Goal: Transaction & Acquisition: Purchase product/service

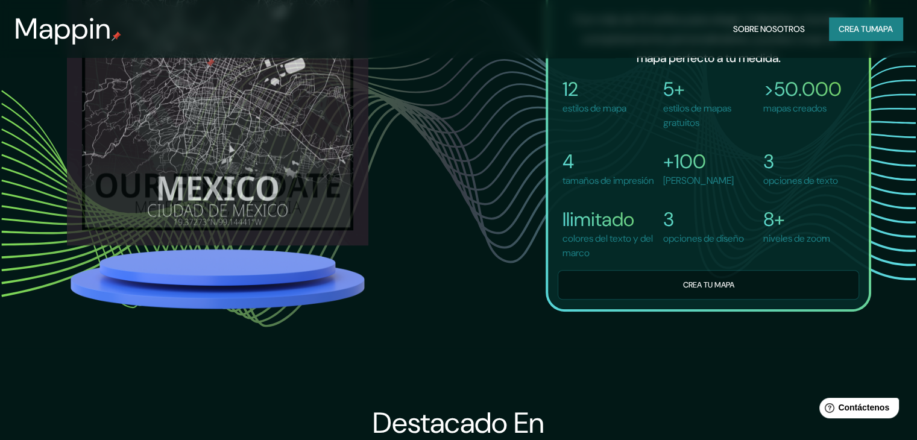
scroll to position [1025, 0]
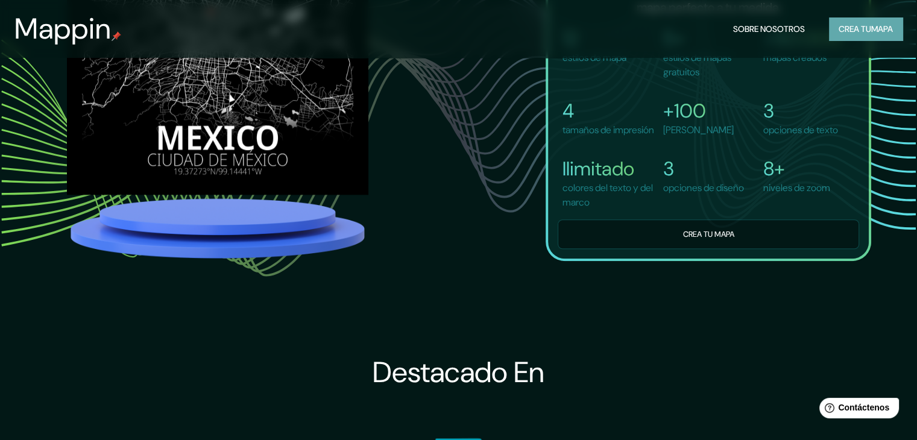
click at [874, 31] on font "mapa" at bounding box center [883, 29] width 22 height 11
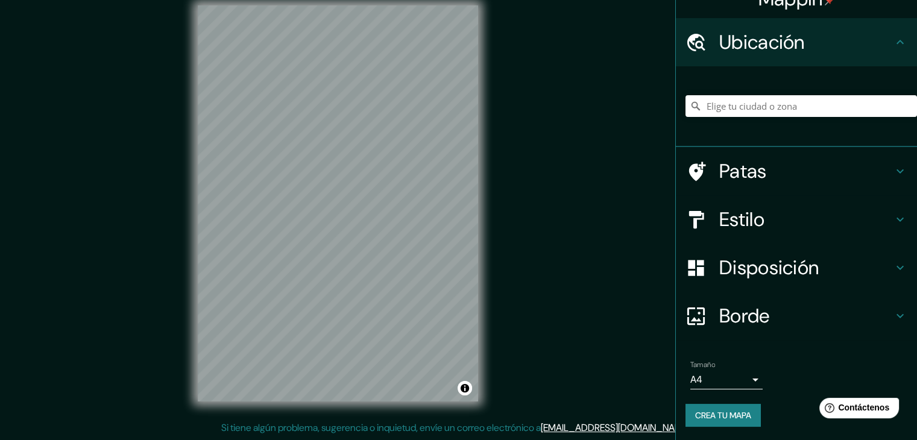
scroll to position [21, 0]
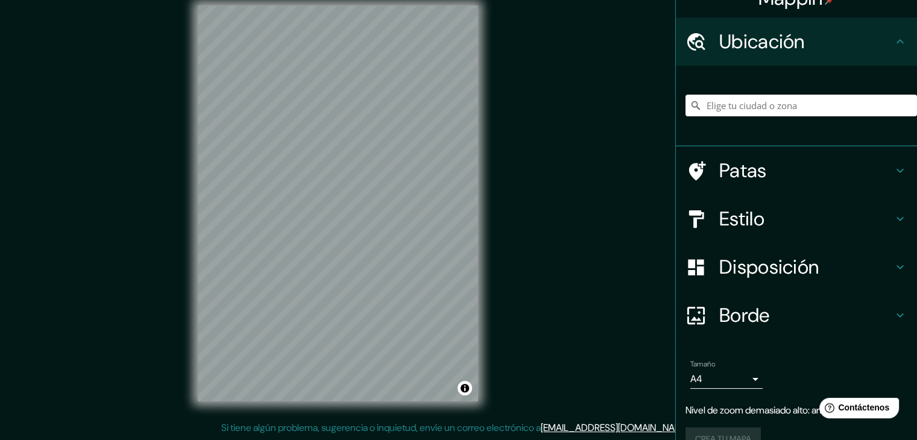
drag, startPoint x: 726, startPoint y: 90, endPoint x: 733, endPoint y: 100, distance: 11.7
click at [726, 90] on div at bounding box center [802, 105] width 232 height 60
click at [738, 109] on input "Elige tu ciudad o zona" at bounding box center [802, 106] width 232 height 22
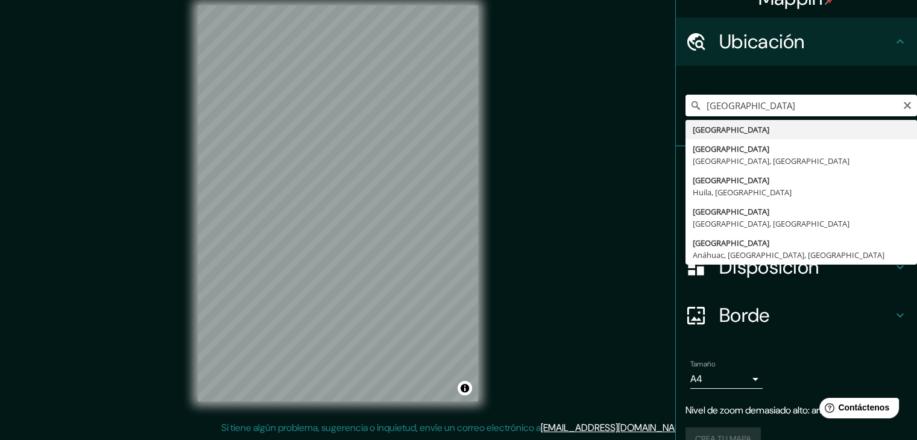
click at [760, 106] on input "[GEOGRAPHIC_DATA]" at bounding box center [802, 106] width 232 height 22
type input "[GEOGRAPHIC_DATA]"
click at [647, 136] on div "Mappin Ubicación [GEOGRAPHIC_DATA] [GEOGRAPHIC_DATA] [GEOGRAPHIC_DATA] [GEOGRAP…" at bounding box center [458, 213] width 917 height 454
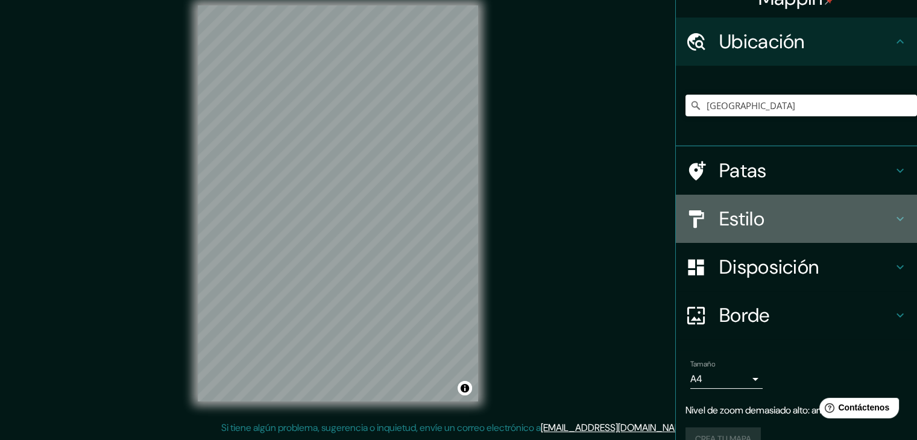
click at [825, 207] on h4 "Estilo" at bounding box center [807, 219] width 174 height 24
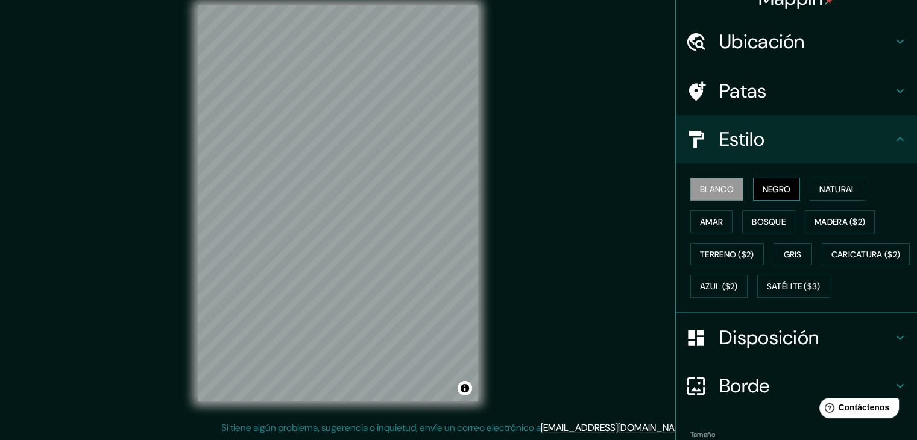
click at [763, 188] on font "Negro" at bounding box center [777, 189] width 28 height 11
click at [833, 189] on font "Natural" at bounding box center [838, 189] width 36 height 11
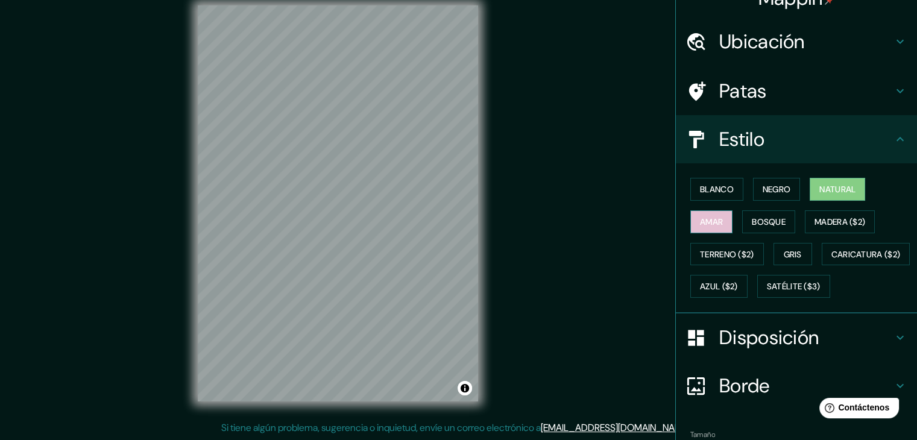
click at [705, 230] on button "Amar" at bounding box center [712, 222] width 42 height 23
click at [774, 256] on button "Gris" at bounding box center [793, 254] width 39 height 23
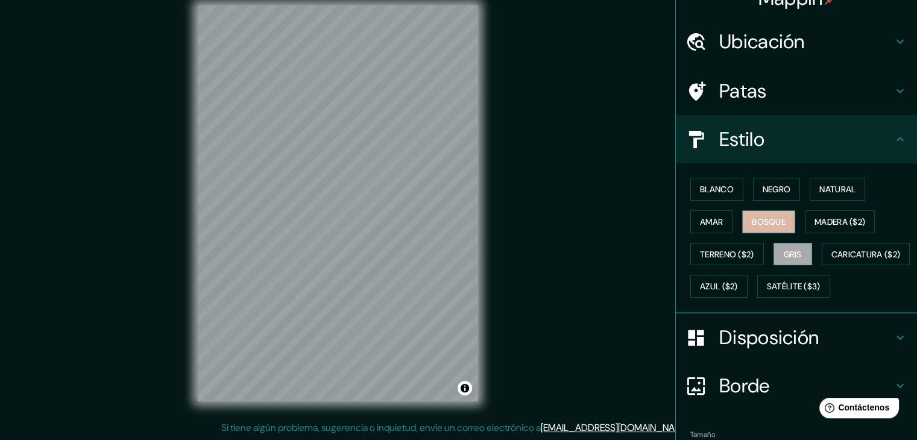
click at [752, 226] on font "Bosque" at bounding box center [769, 222] width 34 height 11
click at [752, 227] on font "Bosque" at bounding box center [769, 222] width 34 height 16
click at [830, 185] on font "Natural" at bounding box center [838, 189] width 36 height 11
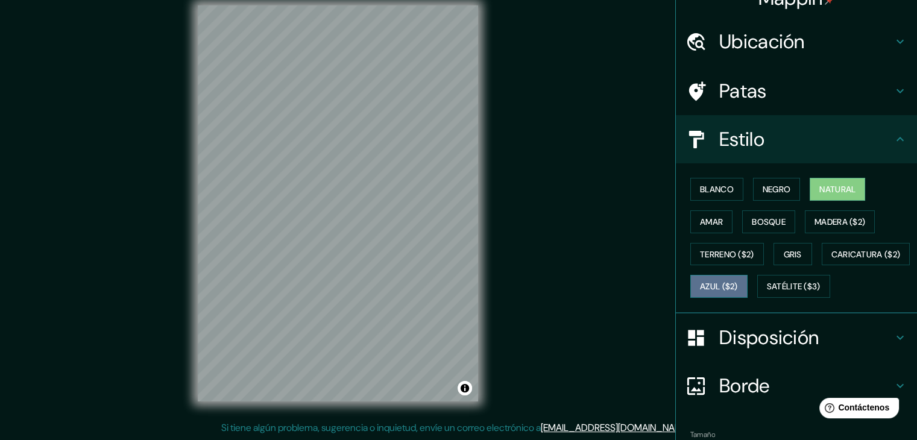
click at [738, 282] on font "Azul ($2)" at bounding box center [719, 287] width 38 height 11
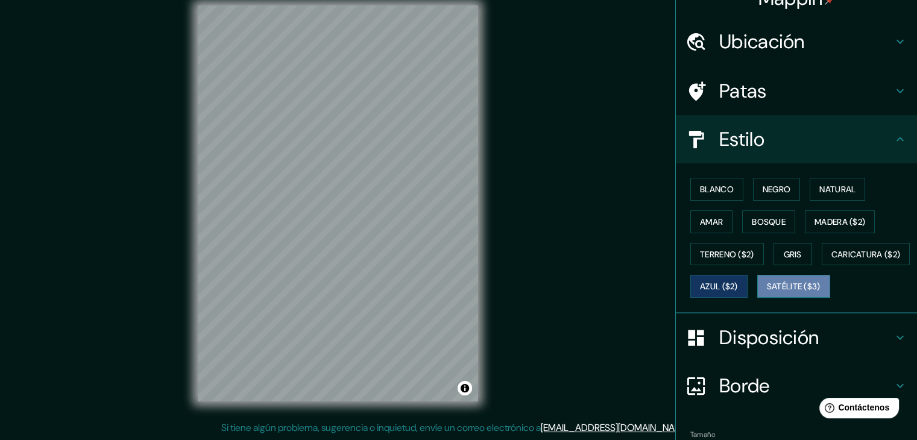
click at [758, 298] on button "Satélite ($3)" at bounding box center [794, 286] width 73 height 23
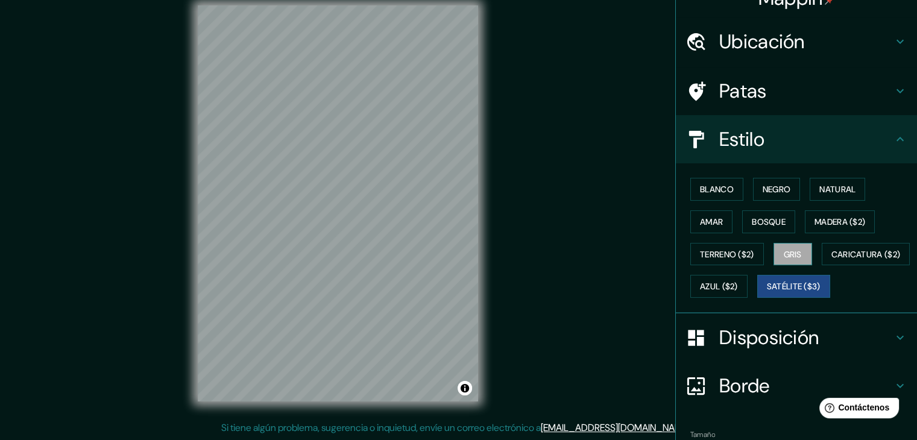
click at [799, 249] on button "Gris" at bounding box center [793, 254] width 39 height 23
click at [708, 192] on font "Blanco" at bounding box center [717, 189] width 34 height 11
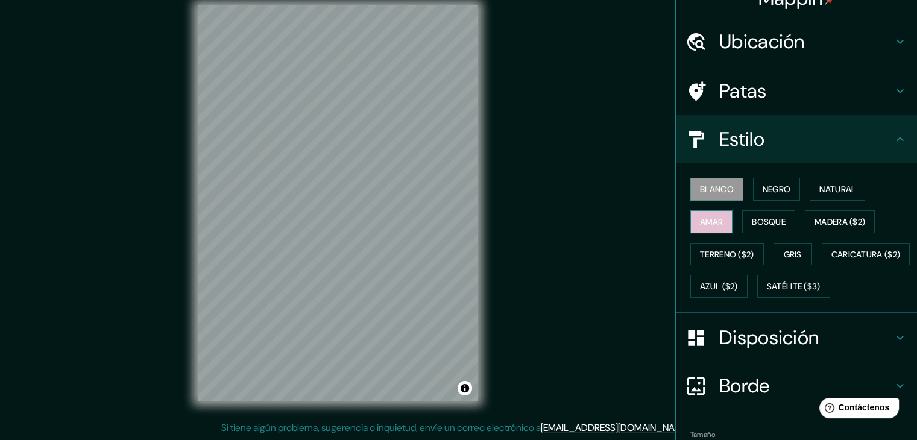
click at [715, 224] on font "Amar" at bounding box center [711, 222] width 23 height 11
click at [842, 188] on font "Natural" at bounding box center [838, 189] width 36 height 11
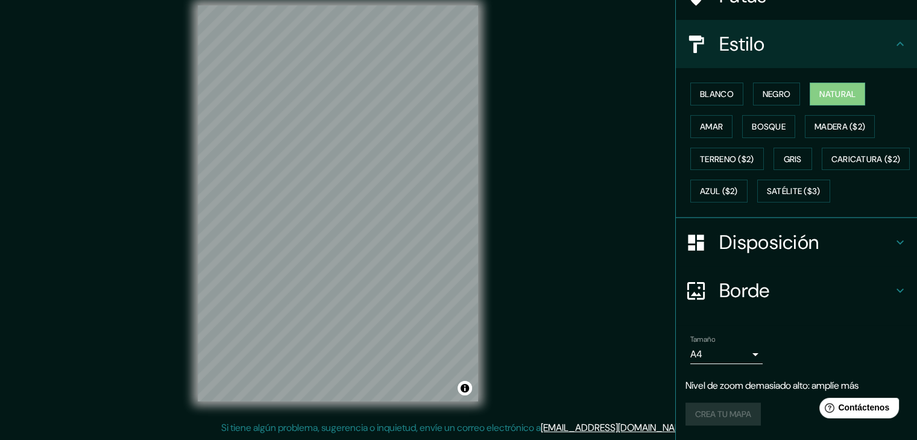
scroll to position [142, 0]
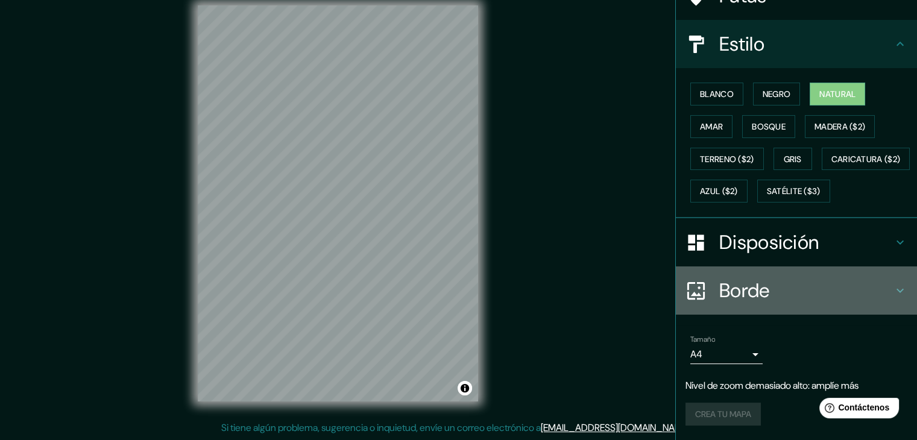
click at [830, 307] on div "Borde" at bounding box center [796, 291] width 241 height 48
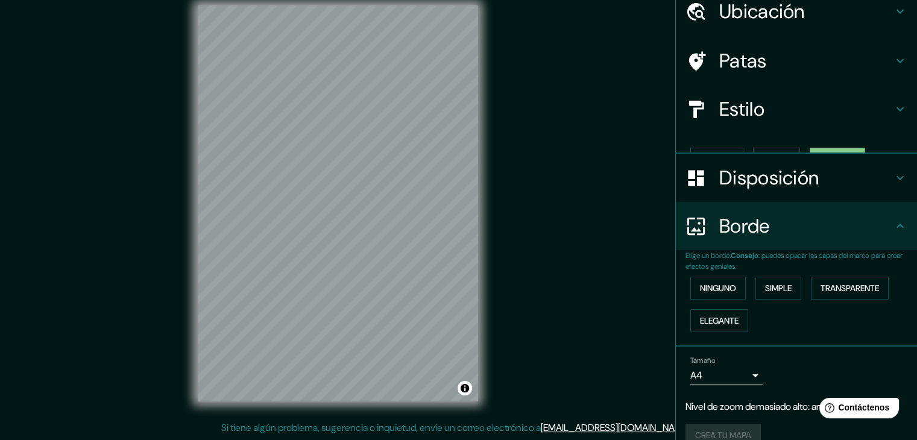
scroll to position [51, 0]
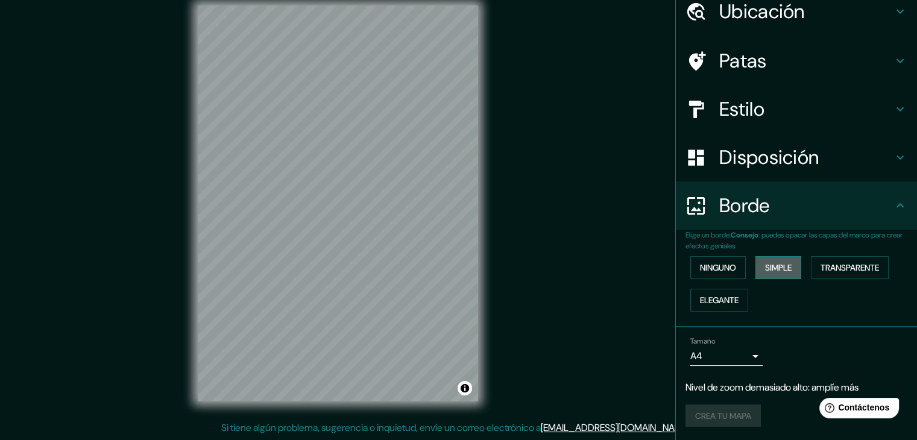
click at [782, 270] on font "Simple" at bounding box center [778, 267] width 27 height 11
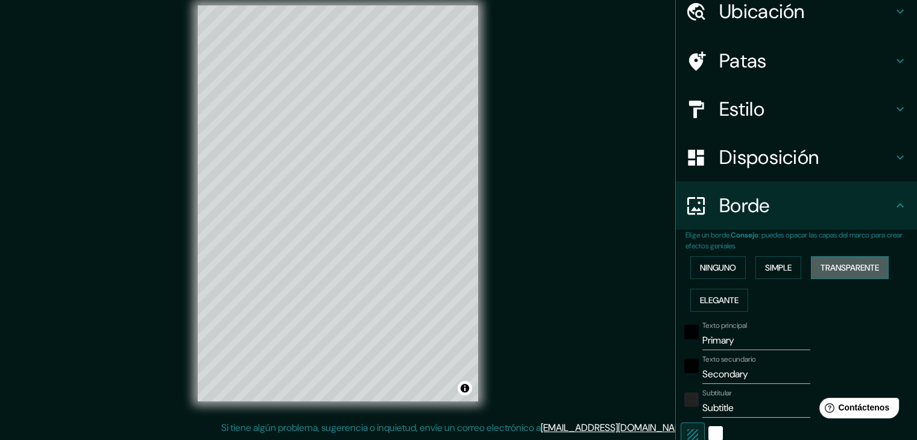
click at [882, 264] on button "Transparente" at bounding box center [850, 267] width 78 height 23
click at [718, 301] on font "Elegante" at bounding box center [719, 300] width 39 height 11
click at [700, 271] on font "Ninguno" at bounding box center [718, 267] width 36 height 11
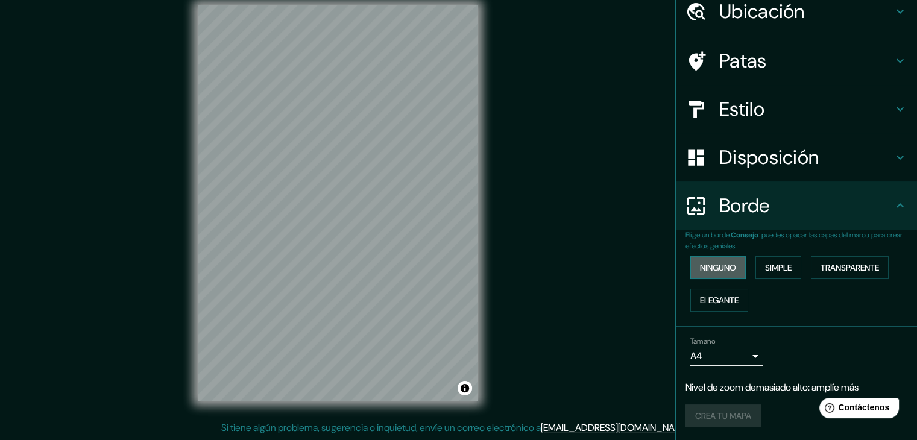
click at [700, 267] on font "Ninguno" at bounding box center [718, 267] width 36 height 11
click at [789, 264] on button "Simple" at bounding box center [779, 267] width 46 height 23
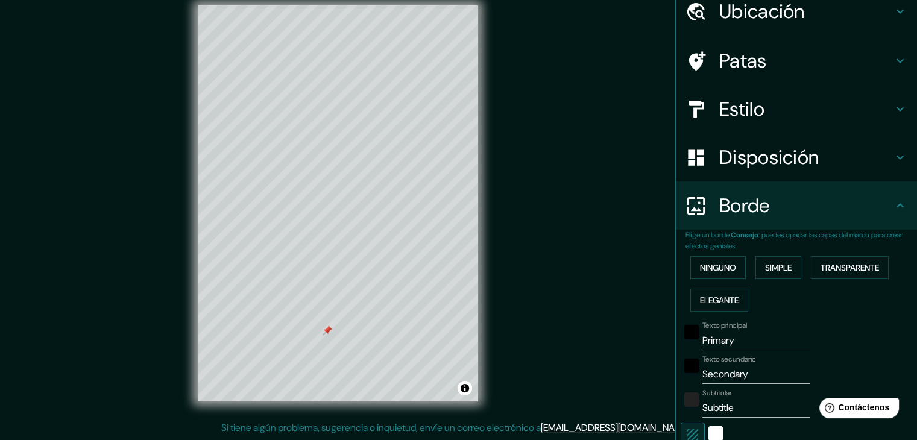
drag, startPoint x: 326, startPoint y: 341, endPoint x: 328, endPoint y: 326, distance: 15.1
click at [326, 327] on div at bounding box center [328, 331] width 10 height 10
click at [690, 282] on div "Ninguno Simple Transparente Elegante" at bounding box center [802, 284] width 232 height 65
click at [700, 270] on font "Ninguno" at bounding box center [718, 267] width 36 height 11
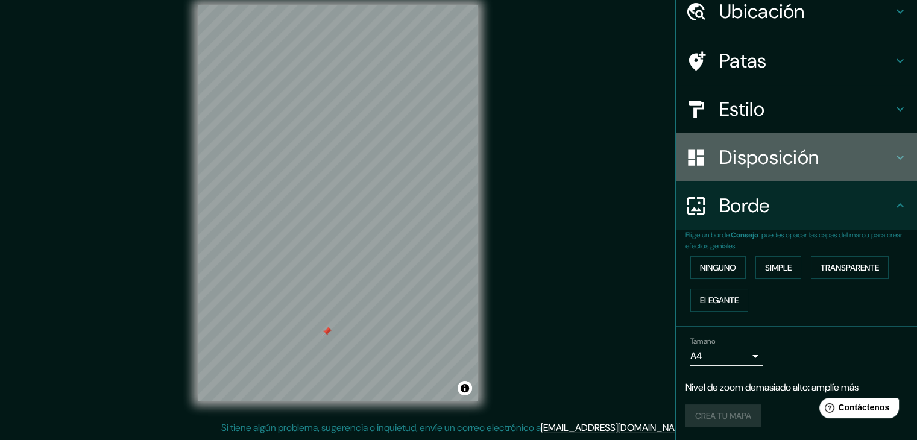
click at [776, 169] on div "Disposición" at bounding box center [796, 157] width 241 height 48
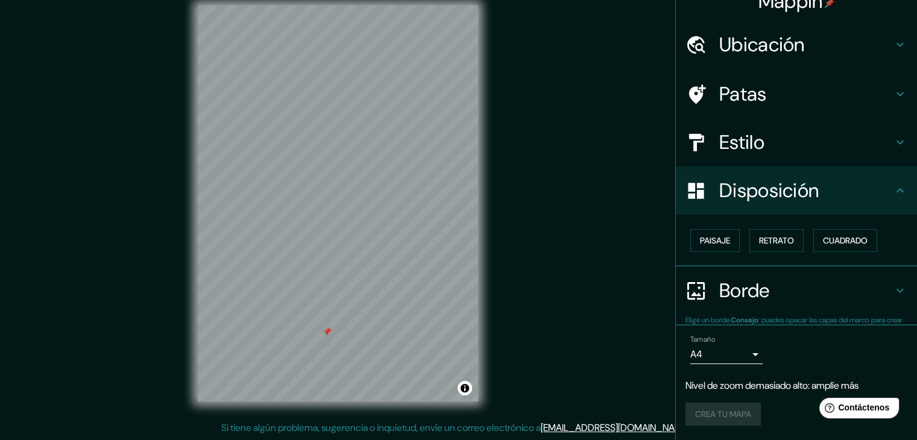
scroll to position [17, 0]
click at [714, 243] on font "Paisaje" at bounding box center [715, 241] width 30 height 11
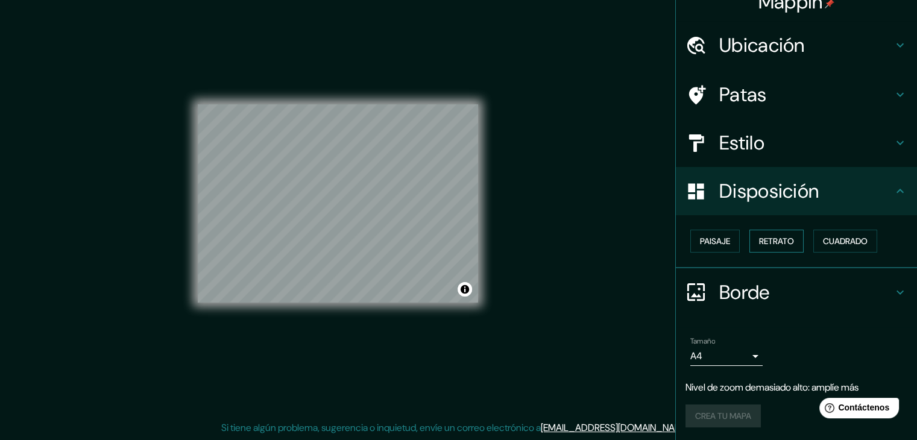
click at [750, 241] on button "Retrato" at bounding box center [777, 241] width 54 height 23
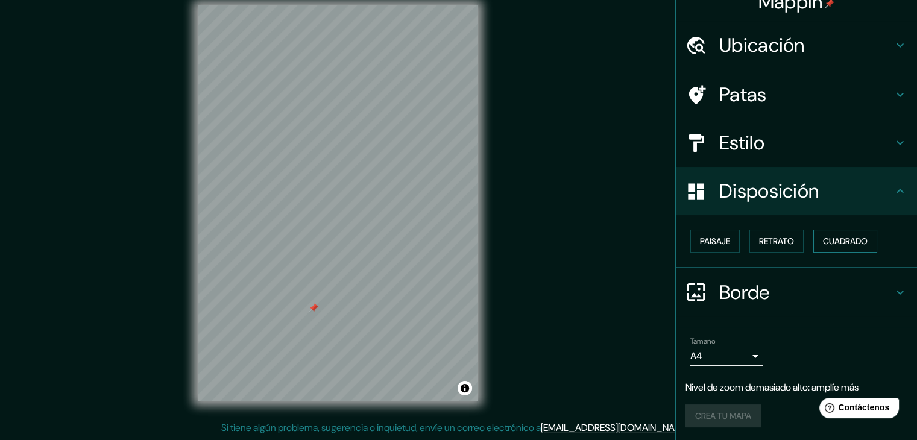
click at [818, 230] on button "Cuadrado" at bounding box center [846, 241] width 64 height 23
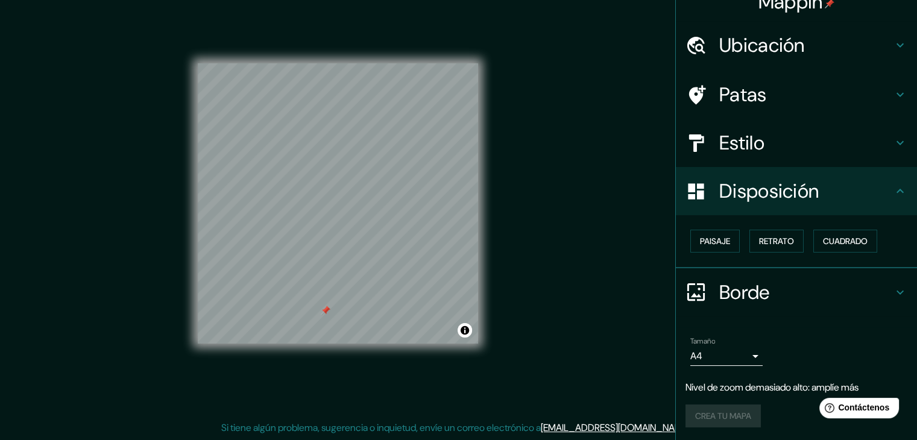
click at [796, 100] on h4 "Patas" at bounding box center [807, 95] width 174 height 24
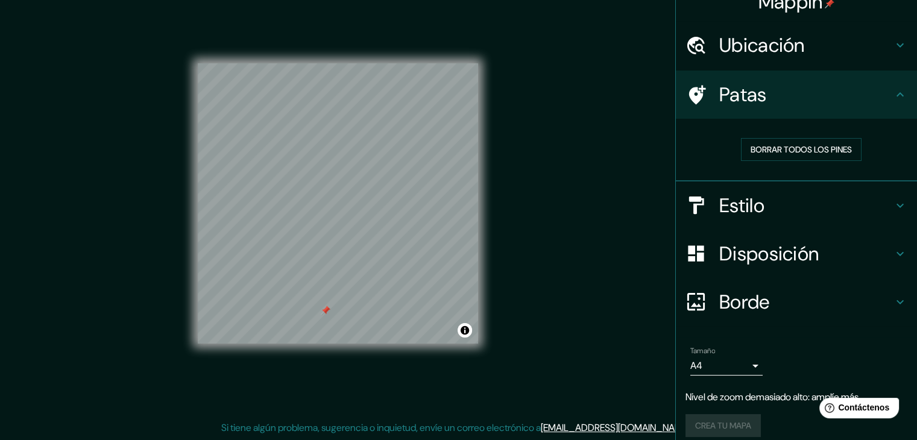
click at [805, 209] on h4 "Estilo" at bounding box center [807, 206] width 174 height 24
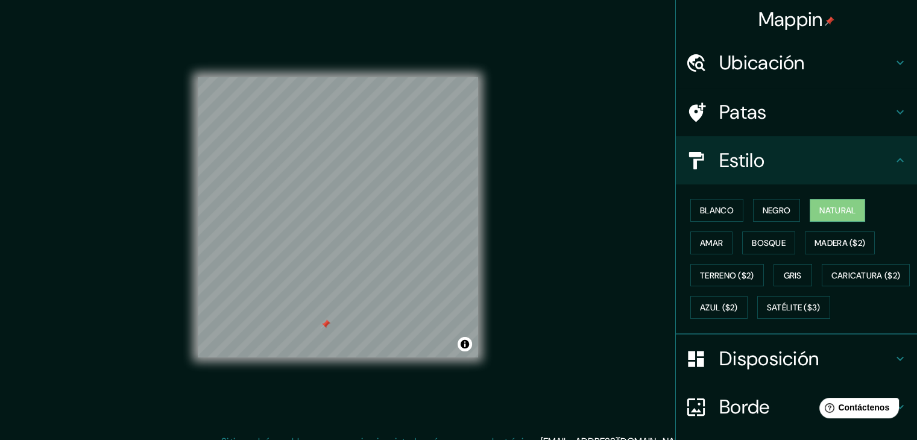
scroll to position [0, 0]
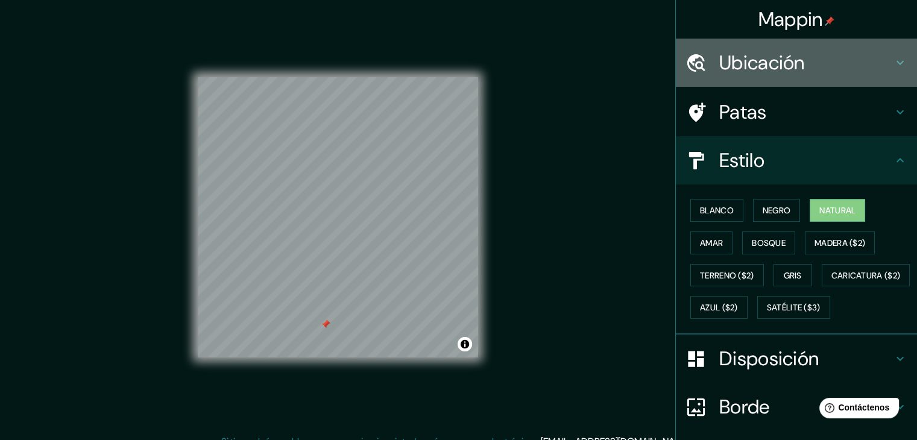
click at [771, 60] on font "Ubicación" at bounding box center [763, 62] width 86 height 25
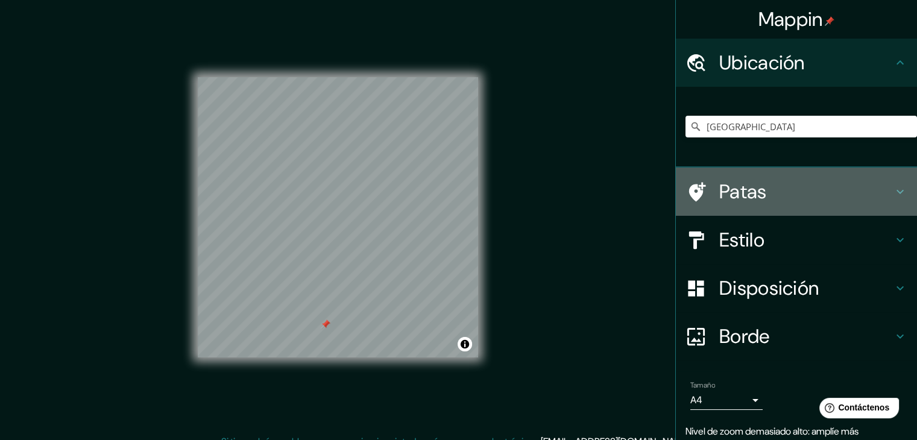
click at [794, 204] on div "Patas" at bounding box center [796, 192] width 241 height 48
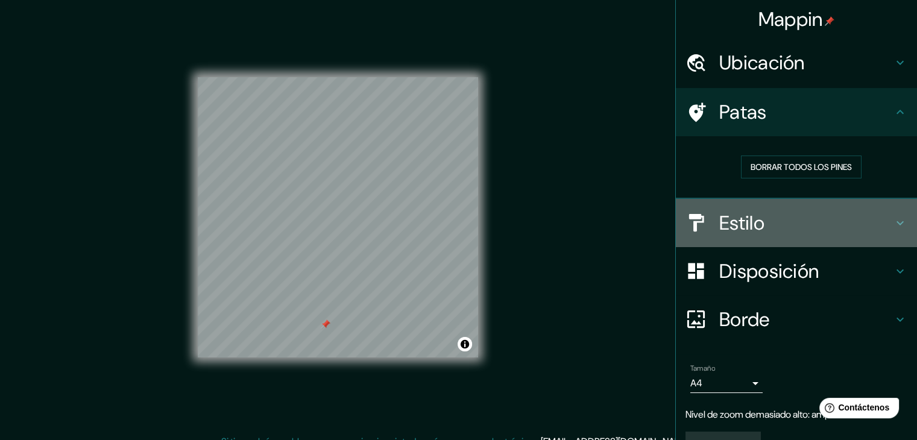
click at [843, 223] on h4 "Estilo" at bounding box center [807, 223] width 174 height 24
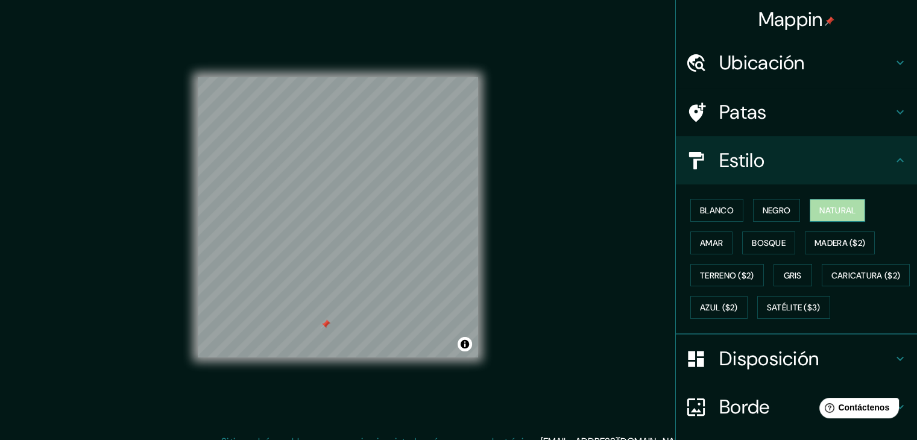
click at [836, 212] on font "Natural" at bounding box center [838, 210] width 36 height 11
click at [743, 245] on button "Bosque" at bounding box center [769, 243] width 53 height 23
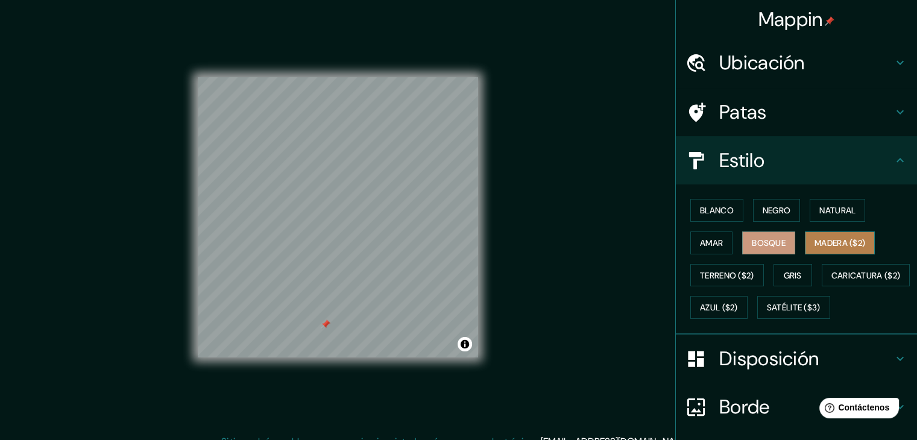
click at [815, 235] on font "Madera ($2)" at bounding box center [840, 243] width 51 height 16
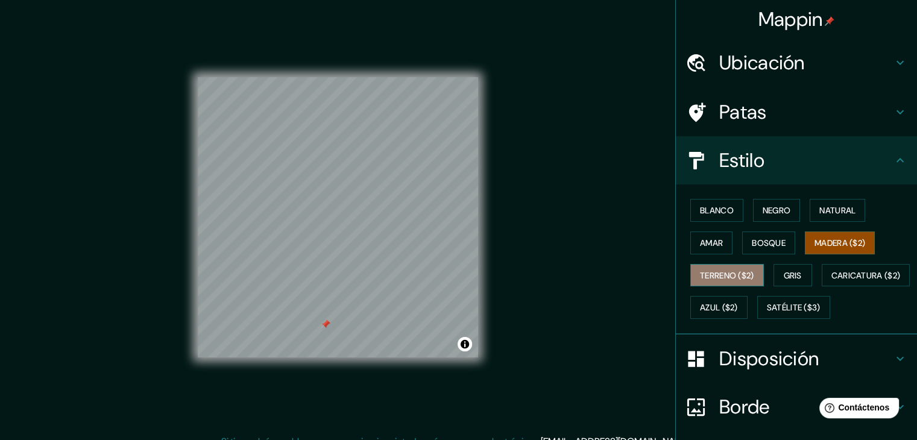
click at [739, 265] on button "Terreno ($2)" at bounding box center [728, 275] width 74 height 23
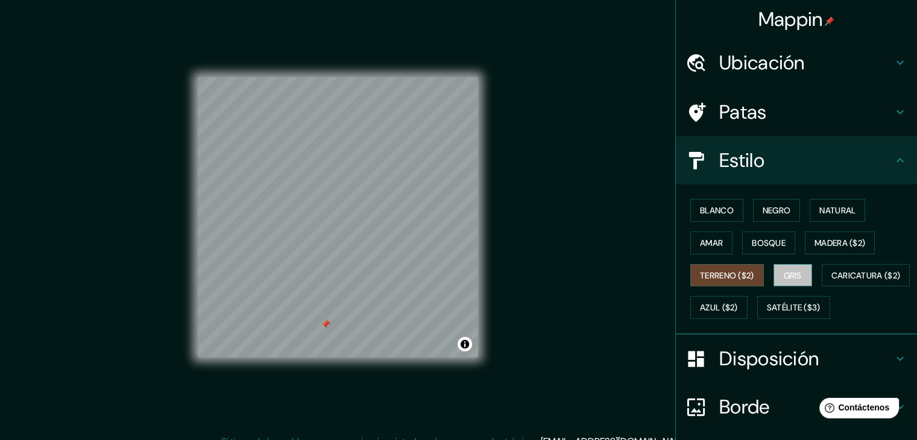
click at [800, 268] on button "Gris" at bounding box center [793, 275] width 39 height 23
click at [738, 300] on font "Azul ($2)" at bounding box center [719, 308] width 38 height 16
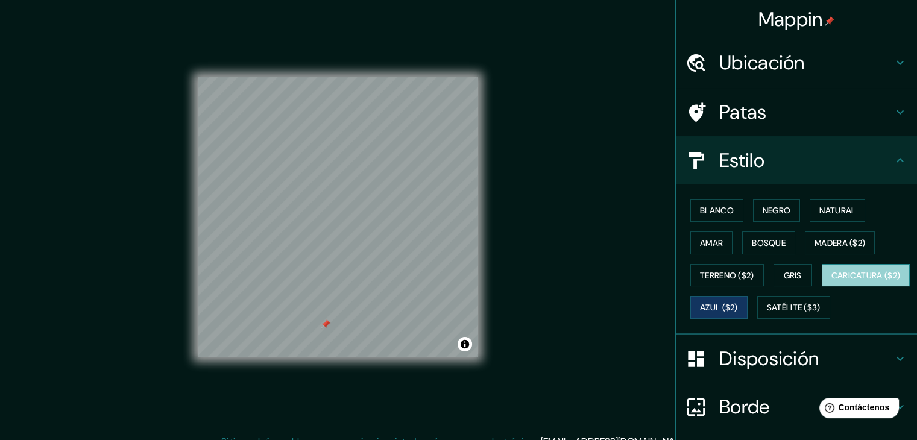
click at [822, 287] on button "Caricatura ($2)" at bounding box center [866, 275] width 89 height 23
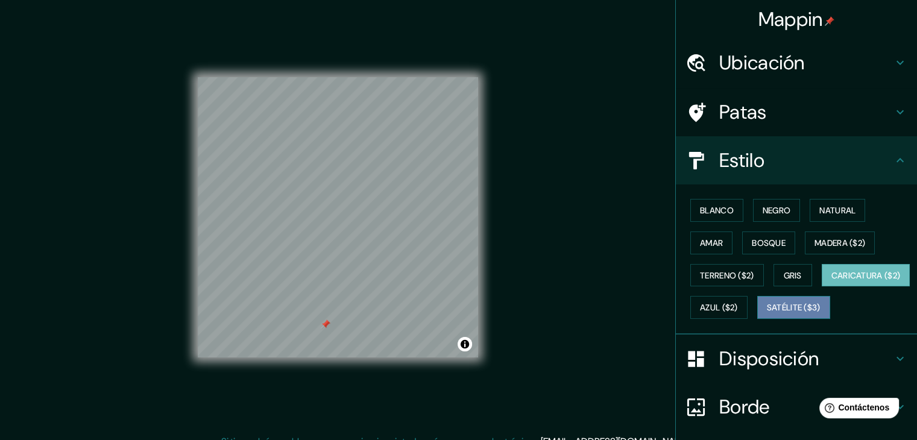
click at [767, 315] on font "Satélite ($3)" at bounding box center [794, 308] width 54 height 16
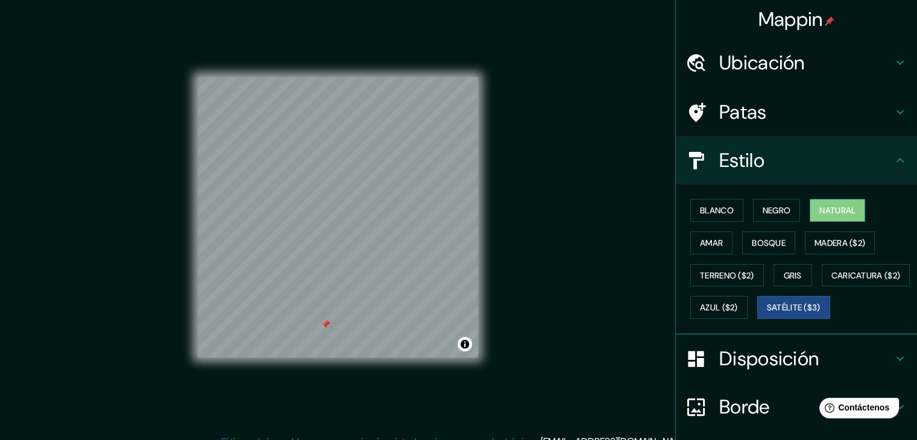
click at [820, 217] on font "Natural" at bounding box center [838, 211] width 36 height 16
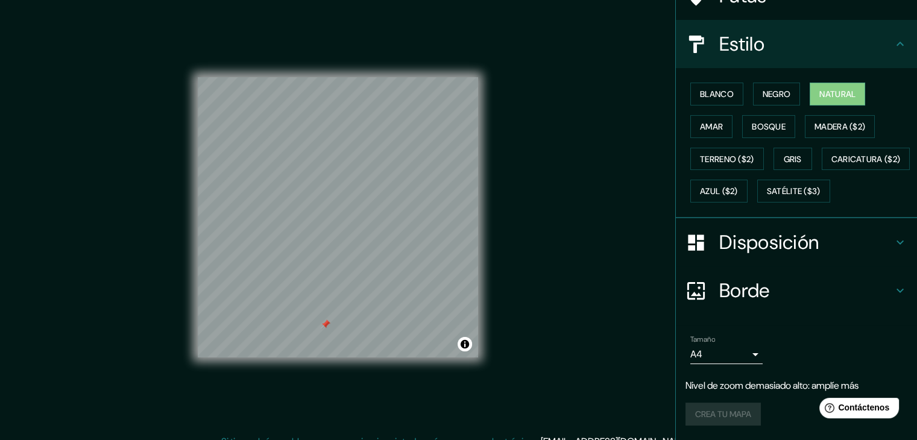
click at [803, 242] on font "Disposición" at bounding box center [770, 242] width 100 height 25
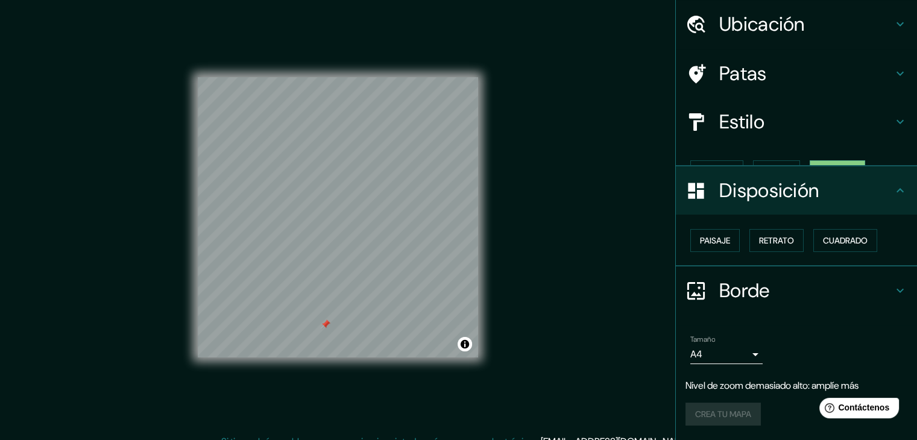
scroll to position [17, 0]
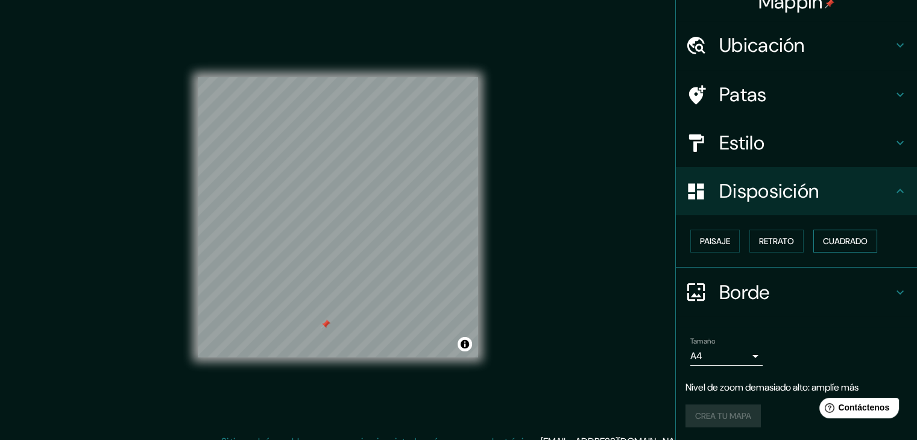
click at [849, 240] on font "Cuadrado" at bounding box center [845, 241] width 45 height 11
click at [776, 244] on font "Retrato" at bounding box center [776, 241] width 35 height 11
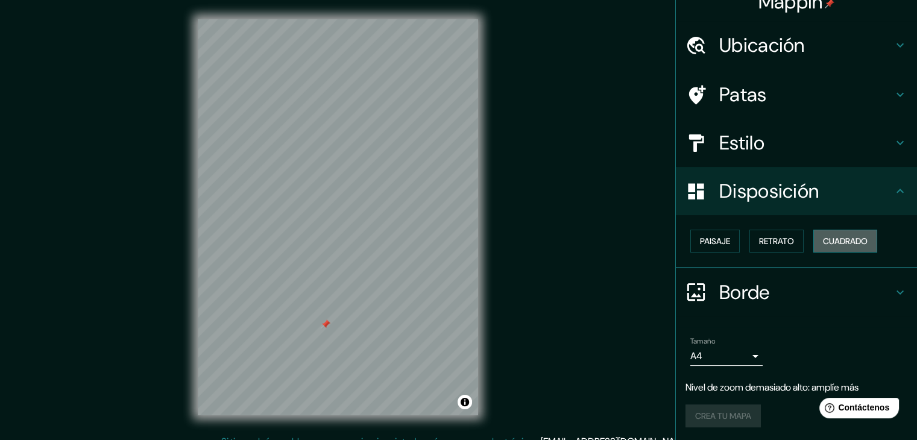
click at [847, 230] on button "Cuadrado" at bounding box center [846, 241] width 64 height 23
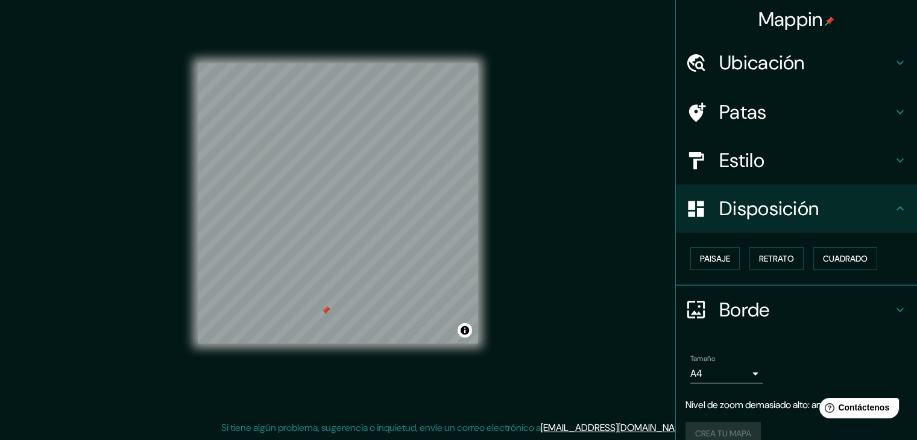
scroll to position [0, 0]
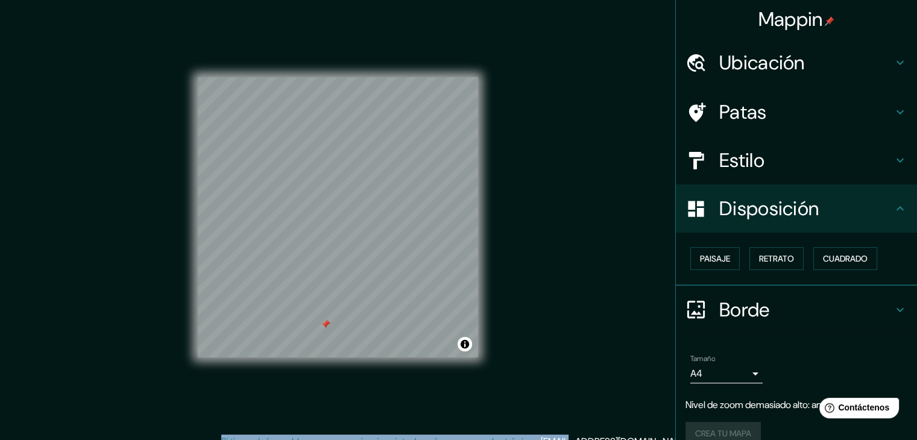
drag, startPoint x: 531, startPoint y: 372, endPoint x: 627, endPoint y: 308, distance: 116.1
click at [627, 308] on div "Mappin Ubicación [GEOGRAPHIC_DATA] [GEOGRAPHIC_DATA] [GEOGRAPHIC_DATA] [GEOGRAP…" at bounding box center [458, 227] width 917 height 454
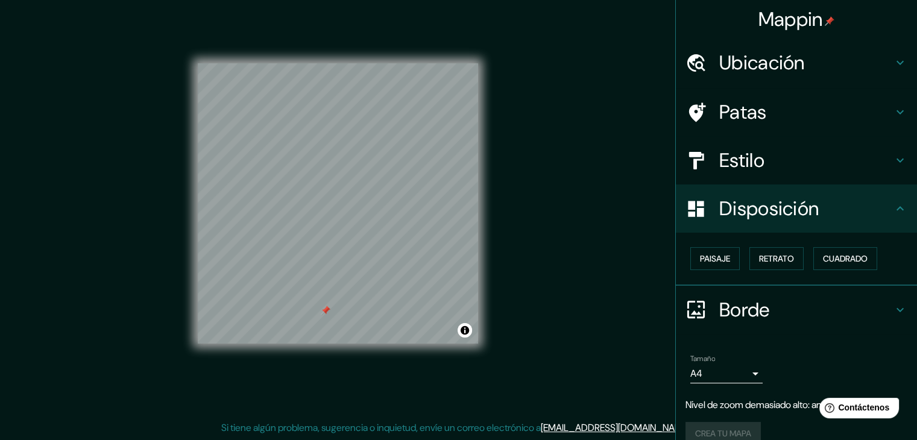
click at [625, 221] on div "Mappin Ubicación [GEOGRAPHIC_DATA] [GEOGRAPHIC_DATA] [GEOGRAPHIC_DATA] [GEOGRAP…" at bounding box center [458, 213] width 917 height 454
click at [725, 439] on div "Crea tu mapa" at bounding box center [797, 433] width 222 height 23
click at [724, 432] on div "Crea tu mapa" at bounding box center [797, 433] width 222 height 23
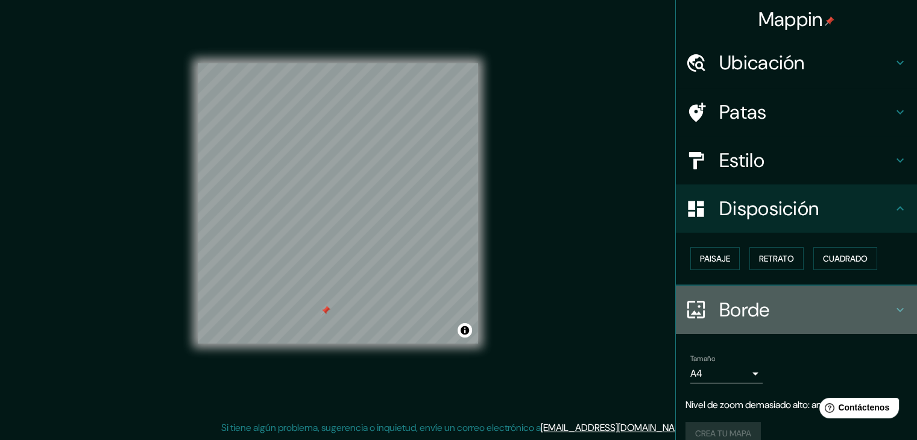
click at [763, 305] on h4 "Borde" at bounding box center [807, 310] width 174 height 24
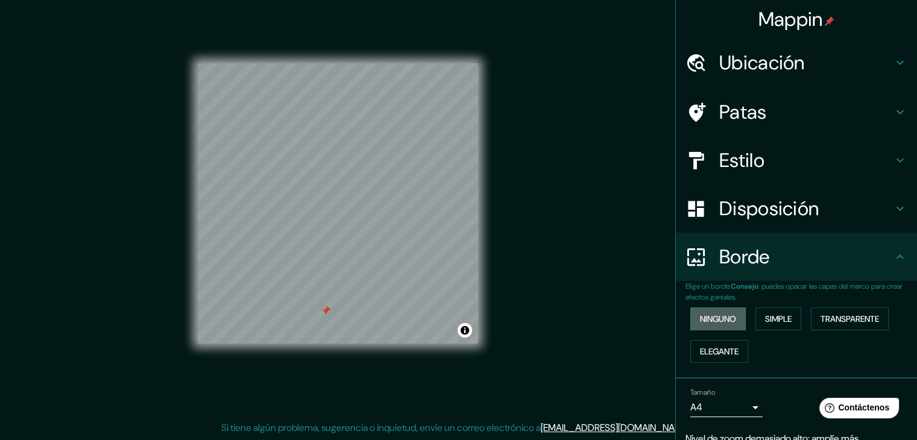
click at [700, 323] on font "Ninguno" at bounding box center [718, 319] width 36 height 11
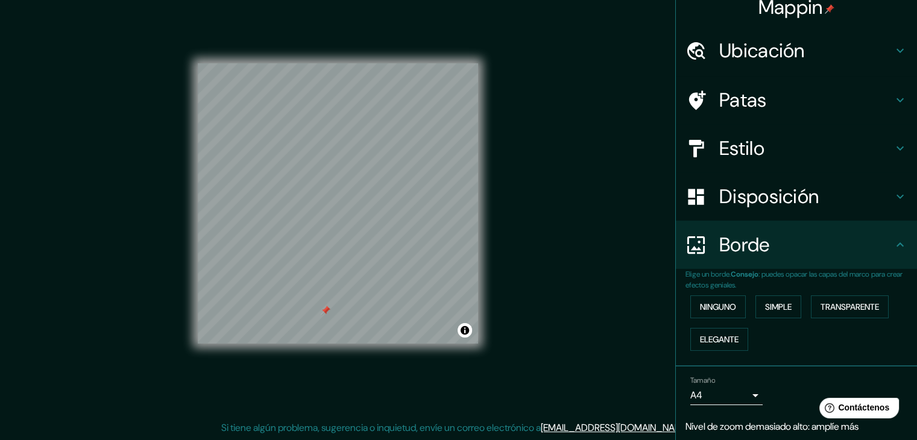
scroll to position [51, 0]
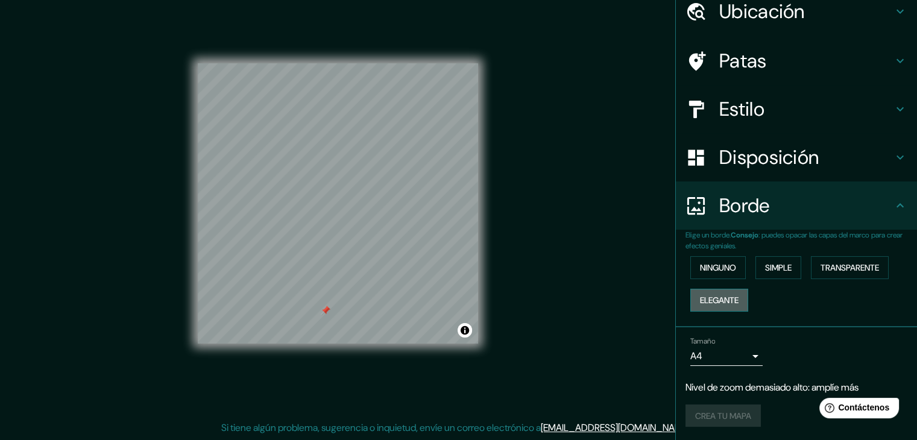
click at [702, 295] on font "Elegante" at bounding box center [719, 300] width 39 height 11
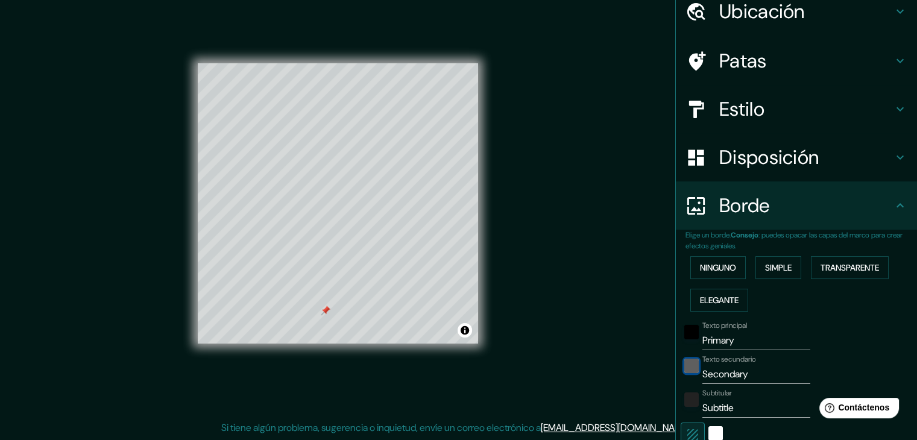
click at [685, 363] on div "negro" at bounding box center [692, 366] width 14 height 14
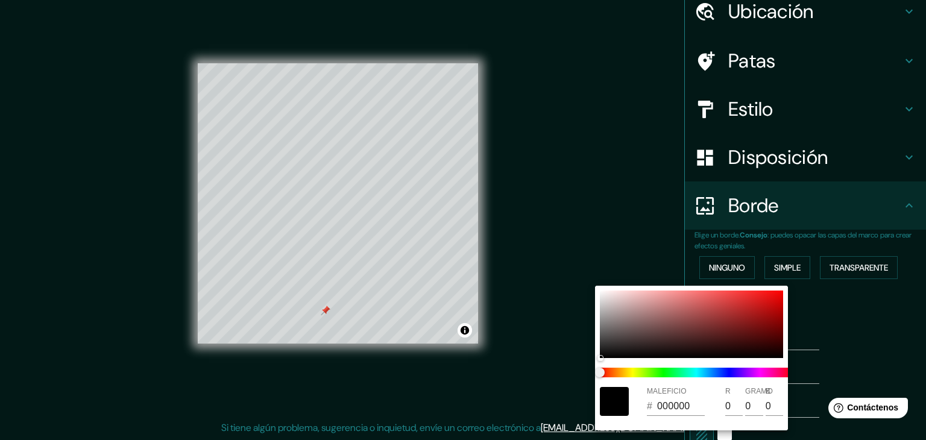
click at [823, 324] on div at bounding box center [463, 220] width 926 height 440
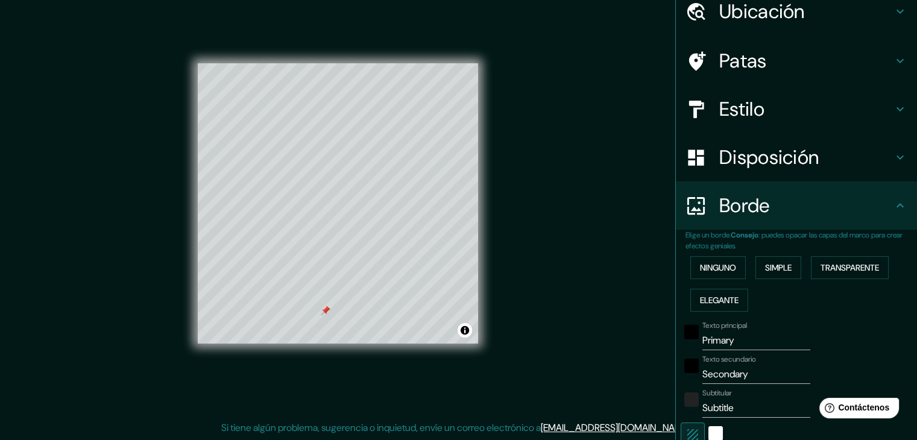
click at [681, 408] on div at bounding box center [692, 403] width 22 height 29
click at [685, 399] on div "color-222222" at bounding box center [692, 400] width 14 height 14
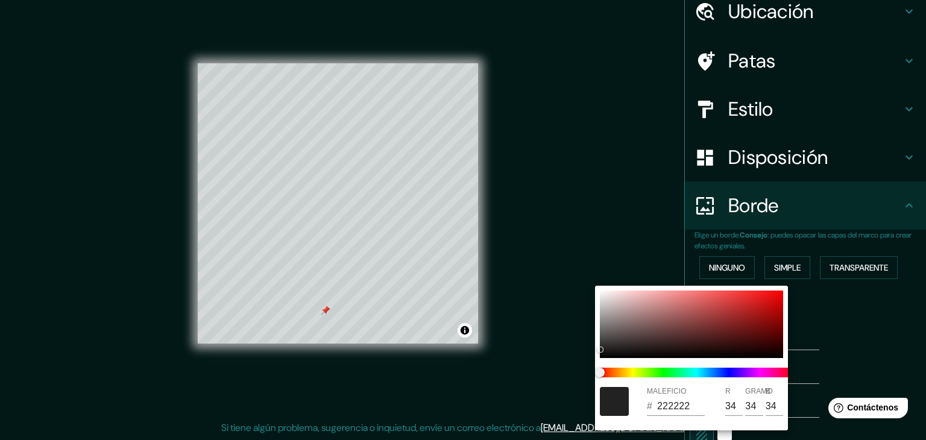
click at [826, 339] on div at bounding box center [463, 220] width 926 height 440
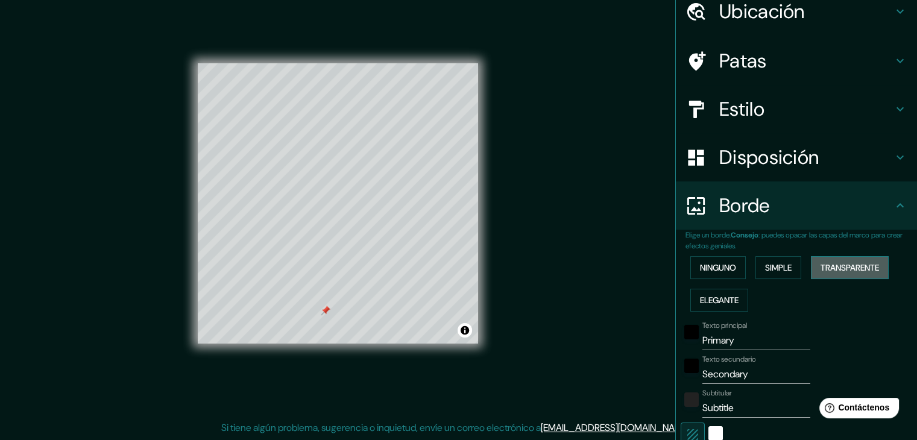
drag, startPoint x: 844, startPoint y: 277, endPoint x: 841, endPoint y: 270, distance: 7.1
click at [842, 273] on button "Transparente" at bounding box center [850, 267] width 78 height 23
click at [842, 269] on font "Transparente" at bounding box center [850, 267] width 59 height 11
type input "223"
type input "37"
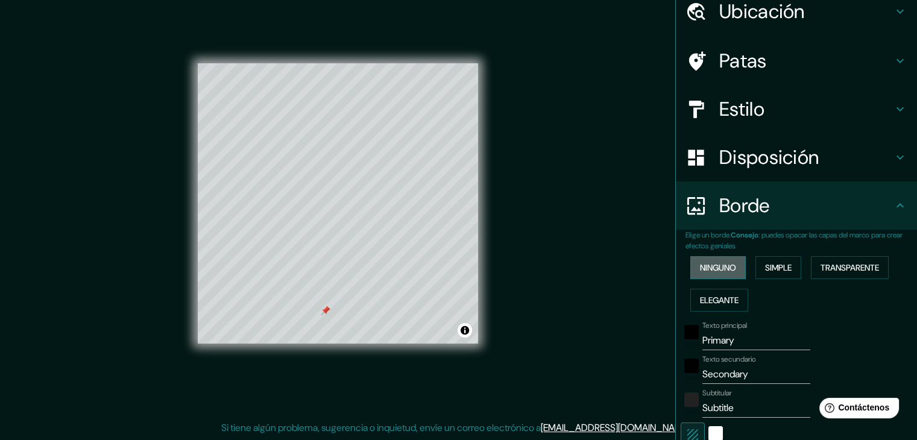
click at [719, 264] on font "Ninguno" at bounding box center [718, 267] width 36 height 11
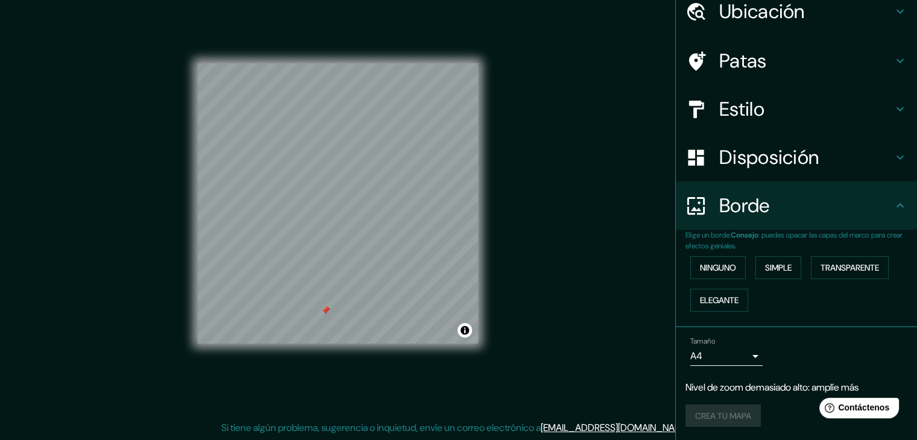
click at [721, 369] on div "Tamaño A4 single" at bounding box center [797, 351] width 222 height 39
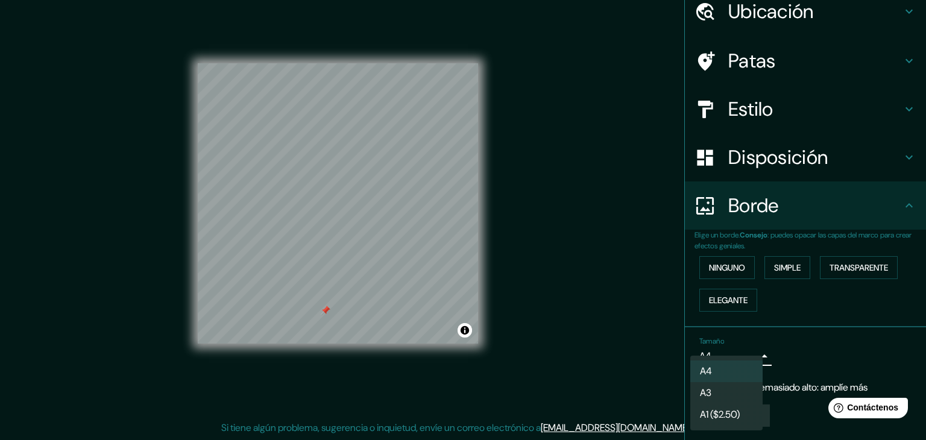
click at [721, 355] on body "Mappin Ubicación [GEOGRAPHIC_DATA] [GEOGRAPHIC_DATA] [GEOGRAPHIC_DATA] [GEOGRAP…" at bounding box center [463, 206] width 926 height 440
click at [708, 385] on li "A3" at bounding box center [727, 394] width 72 height 22
click at [690, 347] on body "Mappin Ubicación [GEOGRAPHIC_DATA] [GEOGRAPHIC_DATA] [GEOGRAPHIC_DATA] [GEOGRAP…" at bounding box center [463, 206] width 926 height 440
click at [732, 372] on li "A4" at bounding box center [727, 372] width 72 height 22
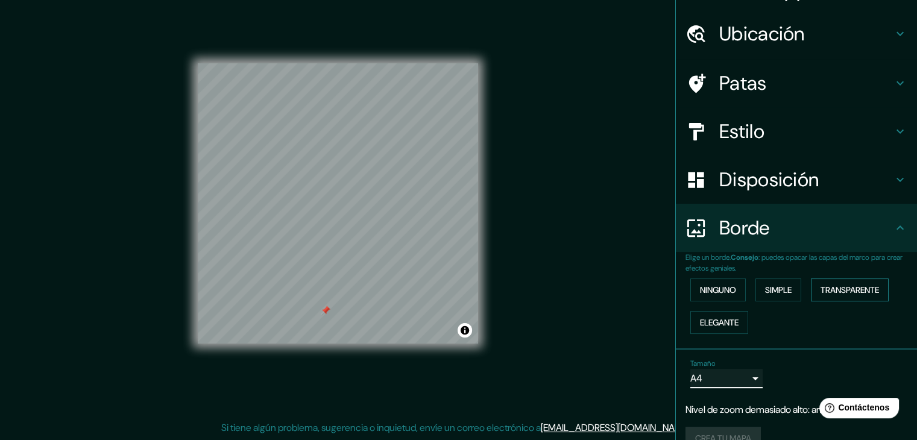
scroll to position [0, 0]
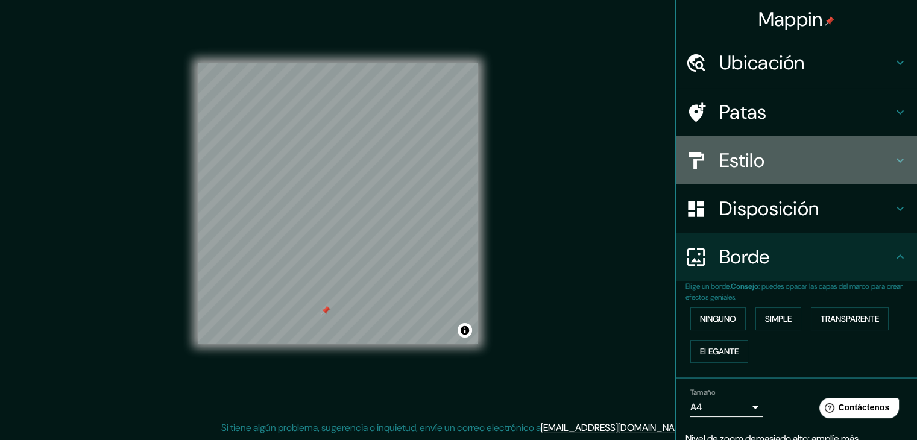
click at [793, 153] on h4 "Estilo" at bounding box center [807, 160] width 174 height 24
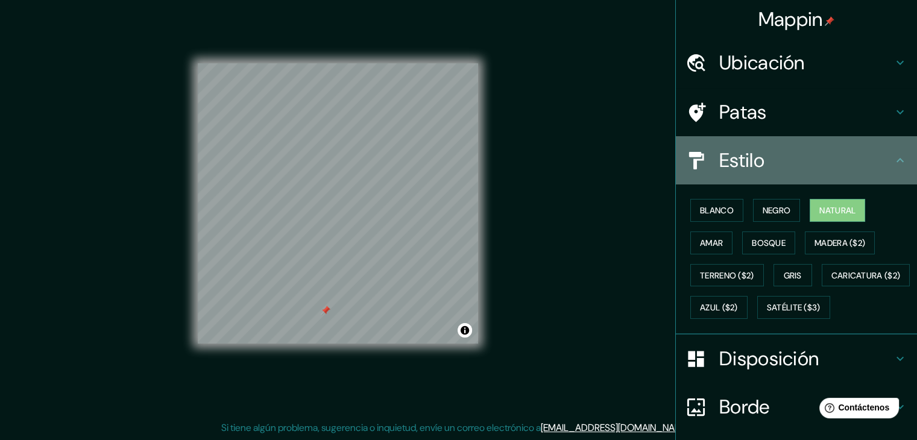
click at [790, 150] on h4 "Estilo" at bounding box center [807, 160] width 174 height 24
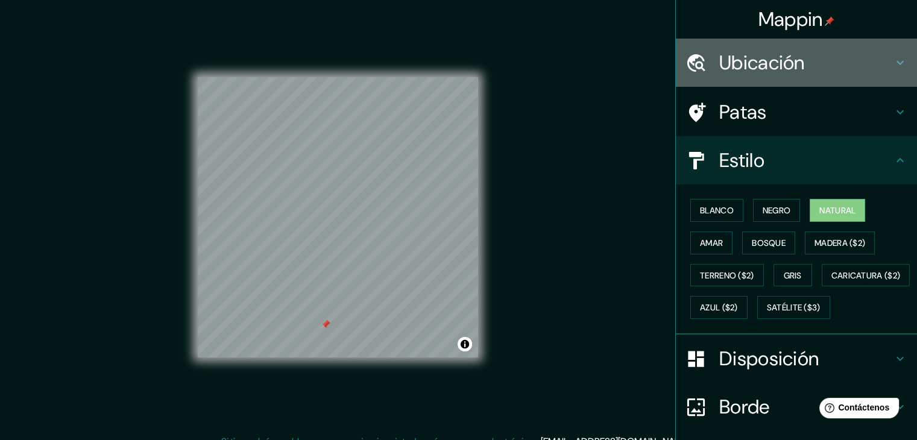
click at [743, 42] on div "Ubicación" at bounding box center [796, 63] width 241 height 48
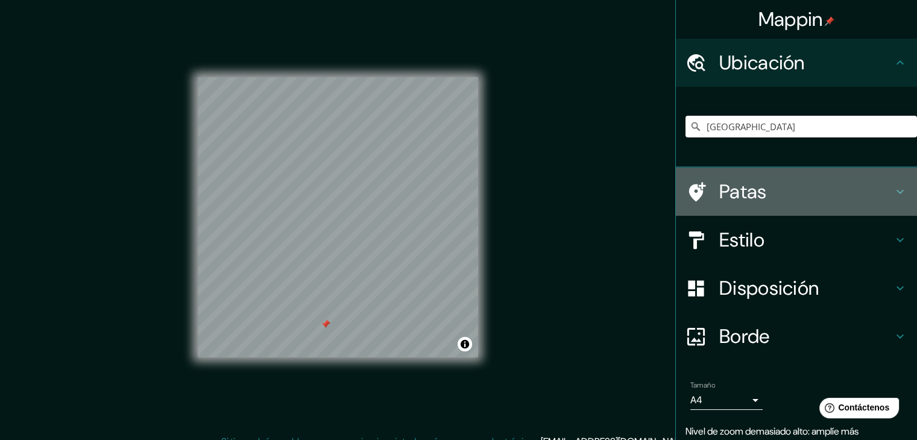
click at [777, 194] on h4 "Patas" at bounding box center [807, 192] width 174 height 24
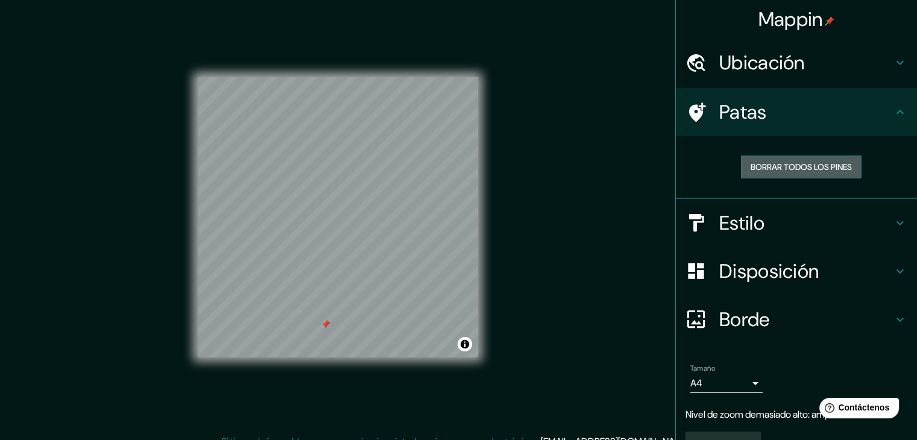
click at [765, 166] on font "Borrar todos los pines" at bounding box center [801, 167] width 101 height 11
click at [751, 172] on font "Borrar todos los pines" at bounding box center [801, 167] width 101 height 16
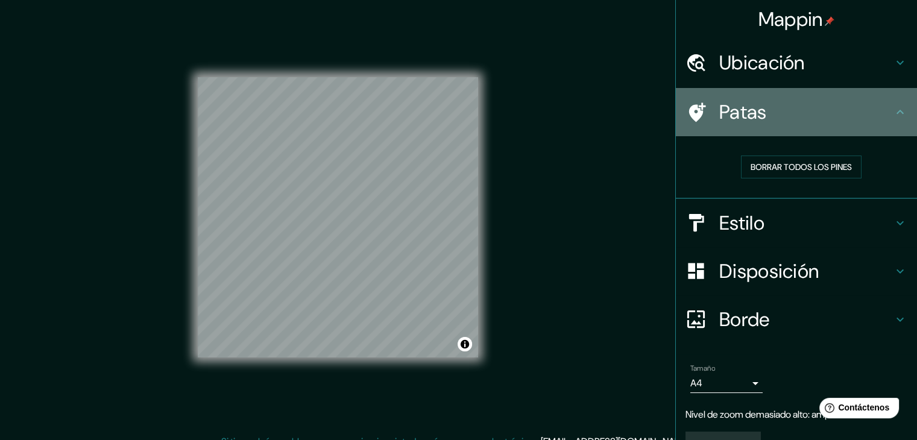
click at [731, 113] on font "Patas" at bounding box center [744, 112] width 48 height 25
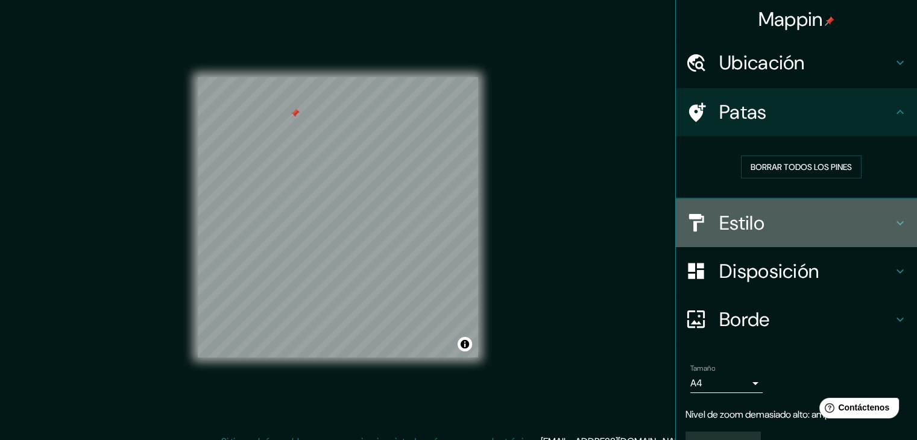
click at [838, 239] on div "Estilo" at bounding box center [796, 223] width 241 height 48
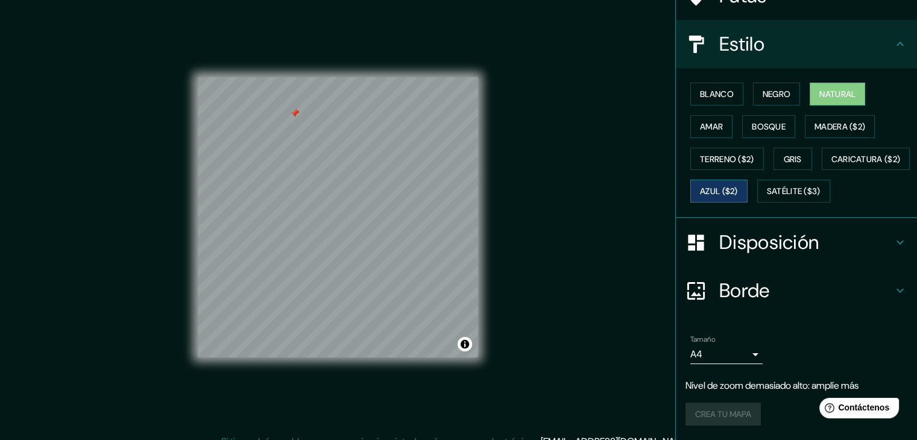
scroll to position [146, 0]
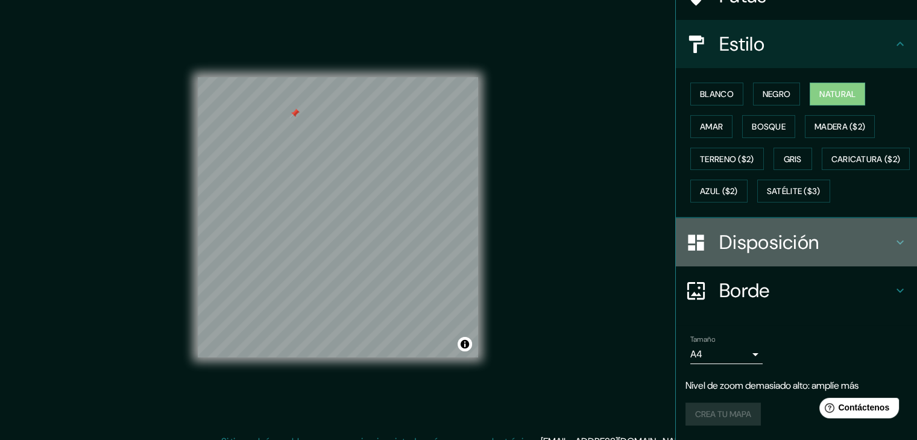
click at [771, 249] on font "Disposición" at bounding box center [770, 242] width 100 height 25
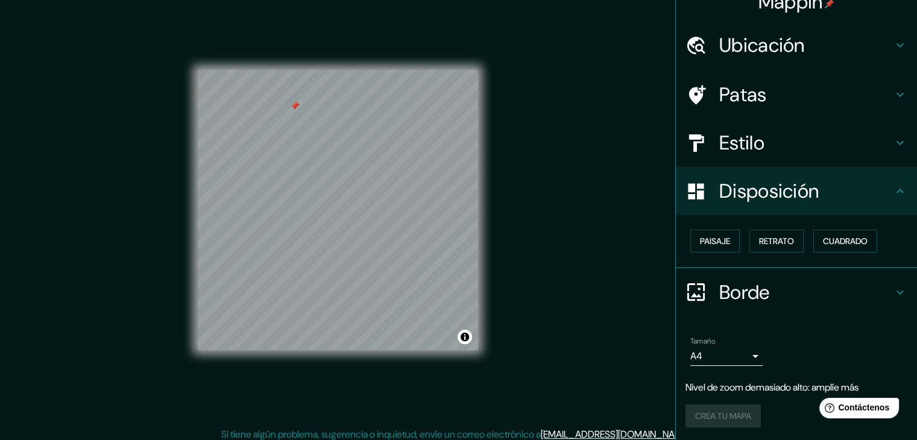
scroll to position [14, 0]
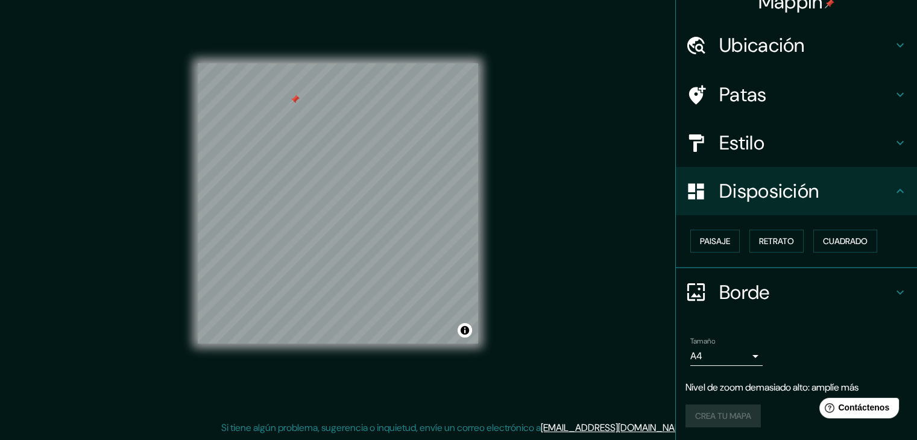
click at [613, 359] on div "Mappin Ubicación [GEOGRAPHIC_DATA] [GEOGRAPHIC_DATA] [GEOGRAPHIC_DATA] [GEOGRAP…" at bounding box center [458, 213] width 917 height 454
click at [736, 407] on div "Crea tu mapa" at bounding box center [797, 416] width 222 height 23
click at [736, 416] on div "Crea tu mapa" at bounding box center [797, 416] width 222 height 23
click at [859, 241] on font "Cuadrado" at bounding box center [845, 241] width 45 height 11
click at [779, 240] on font "Retrato" at bounding box center [776, 241] width 35 height 11
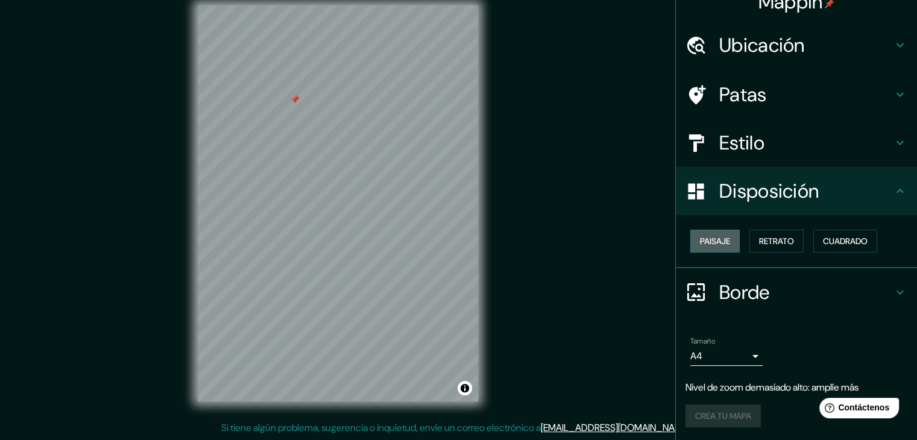
click at [727, 238] on button "Paisaje" at bounding box center [715, 241] width 49 height 23
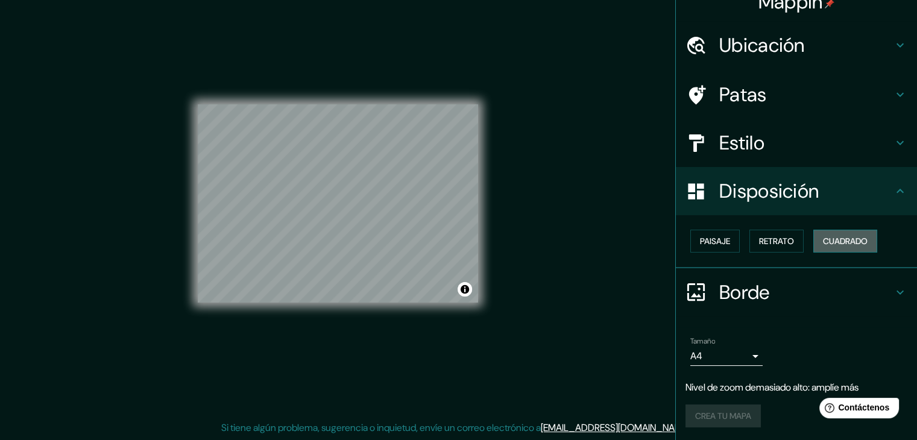
click at [847, 238] on font "Cuadrado" at bounding box center [845, 241] width 45 height 11
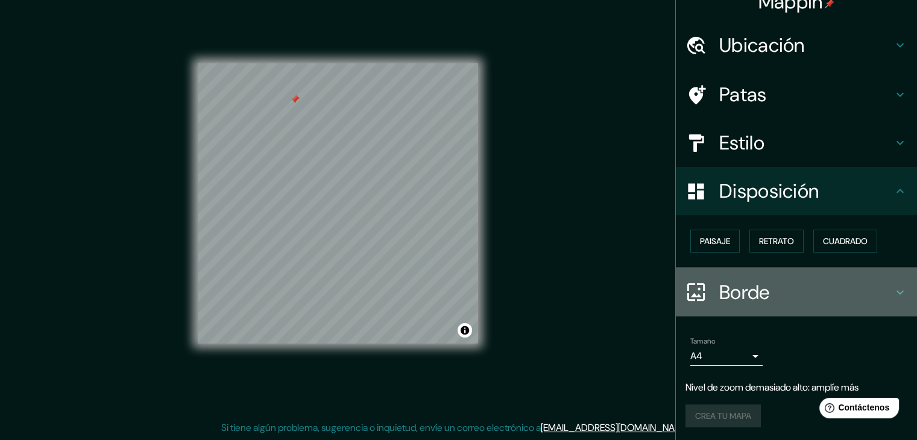
click at [826, 292] on h4 "Borde" at bounding box center [807, 292] width 174 height 24
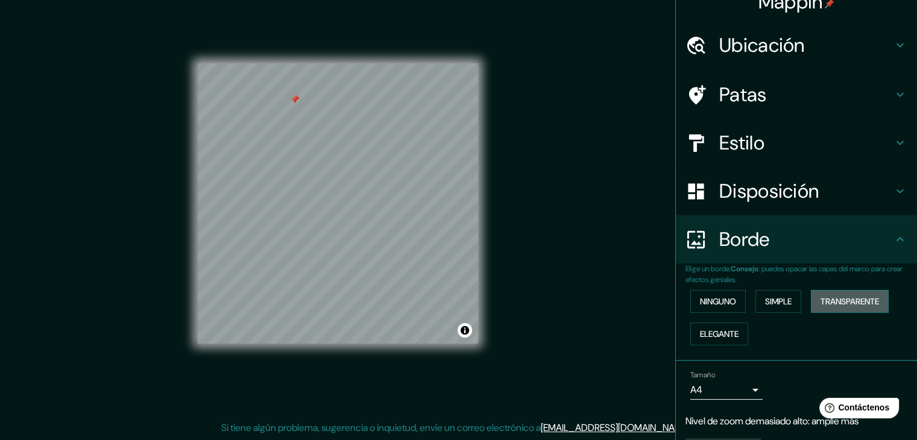
click at [830, 297] on font "Transparente" at bounding box center [850, 301] width 59 height 11
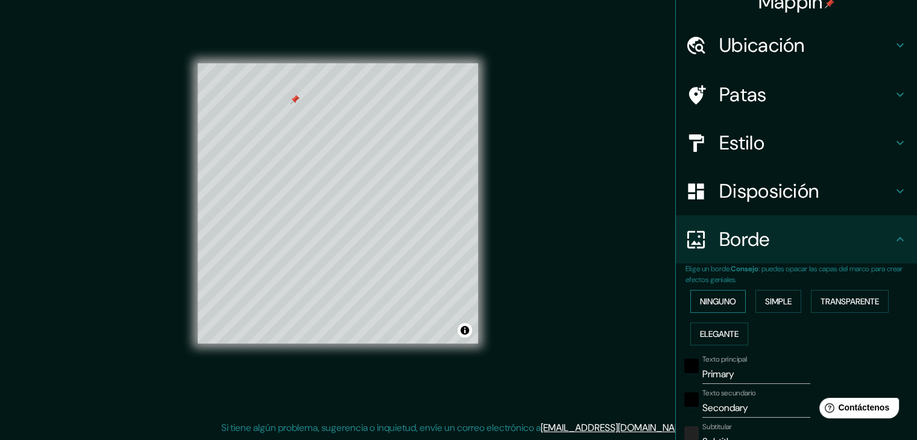
click at [700, 303] on font "Ninguno" at bounding box center [718, 301] width 36 height 11
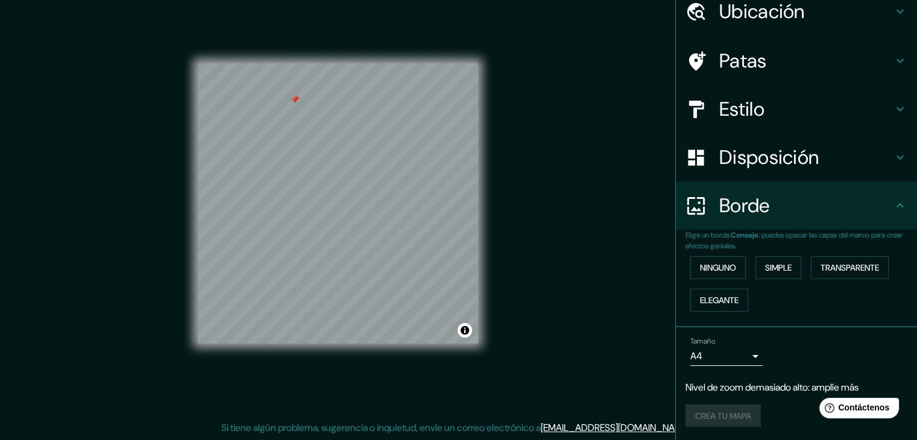
click at [723, 366] on div "Tamaño A4 single" at bounding box center [797, 351] width 222 height 39
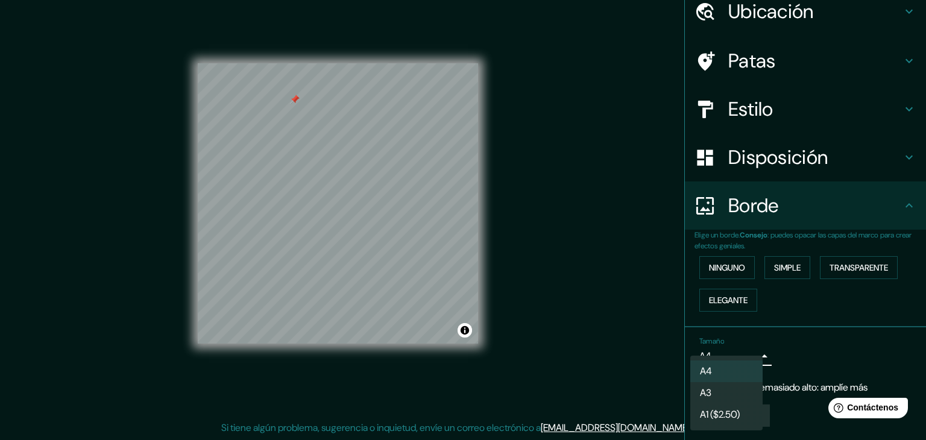
click at [714, 356] on body "Mappin Ubicación [GEOGRAPHIC_DATA] [GEOGRAPHIC_DATA] [GEOGRAPHIC_DATA] [GEOGRAP…" at bounding box center [463, 206] width 926 height 440
click at [719, 385] on li "A3" at bounding box center [727, 394] width 72 height 22
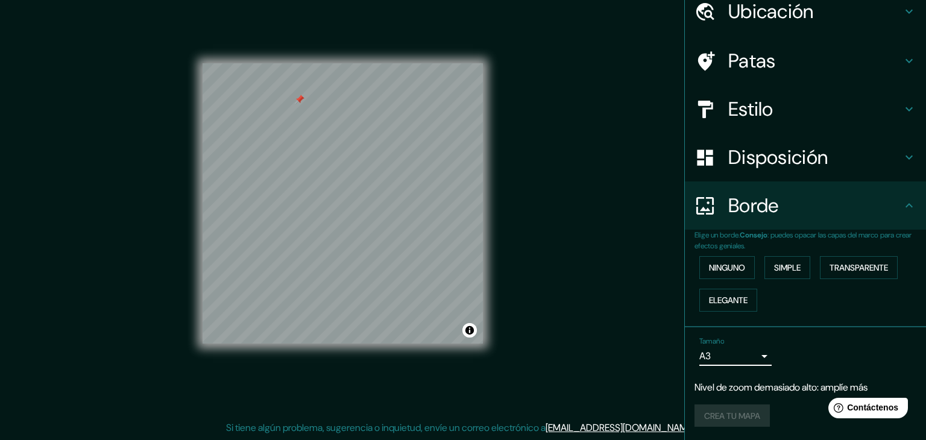
click at [708, 359] on body "Mappin Ubicación [GEOGRAPHIC_DATA] [GEOGRAPHIC_DATA] [GEOGRAPHIC_DATA] [GEOGRAP…" at bounding box center [463, 206] width 926 height 440
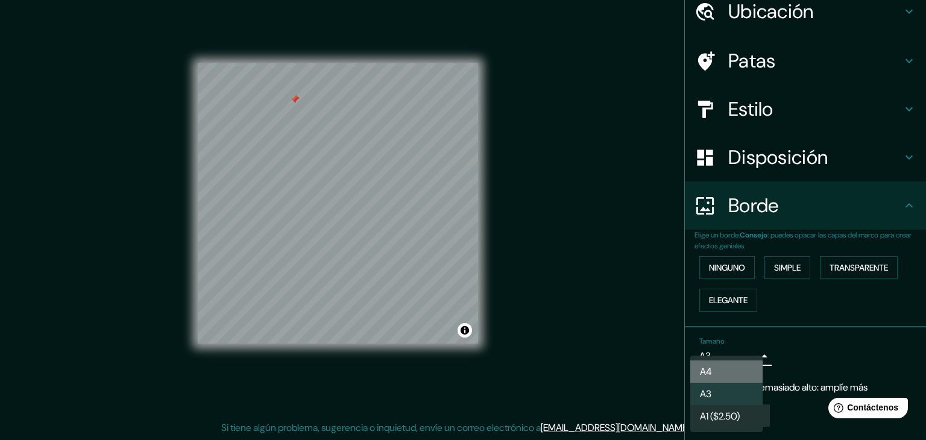
click at [713, 375] on li "A4" at bounding box center [727, 372] width 72 height 22
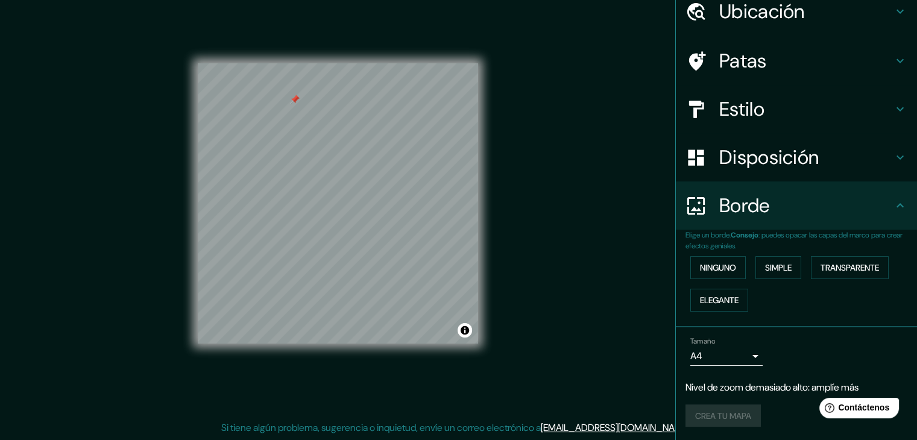
drag, startPoint x: 847, startPoint y: 383, endPoint x: 826, endPoint y: 391, distance: 22.7
click at [847, 383] on font "Nivel de zoom demasiado alto: amplíe más" at bounding box center [772, 387] width 173 height 13
click at [752, 409] on div "Crea tu mapa" at bounding box center [797, 416] width 222 height 23
click at [745, 408] on div "Crea tu mapa" at bounding box center [797, 416] width 222 height 23
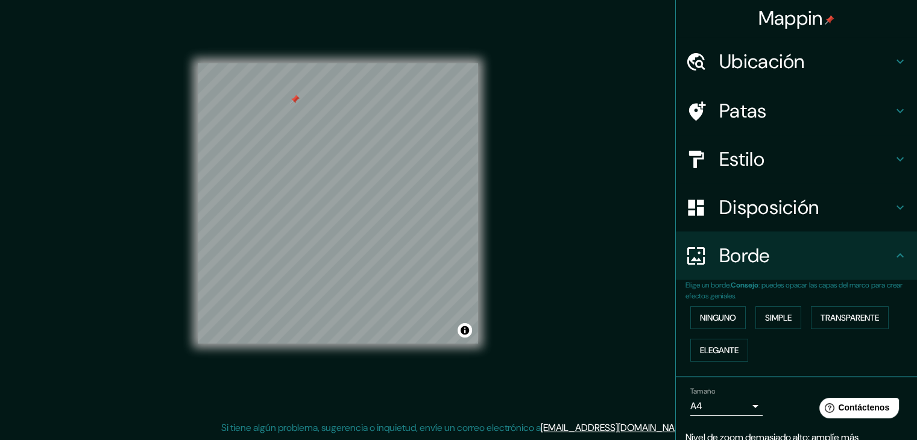
scroll to position [0, 0]
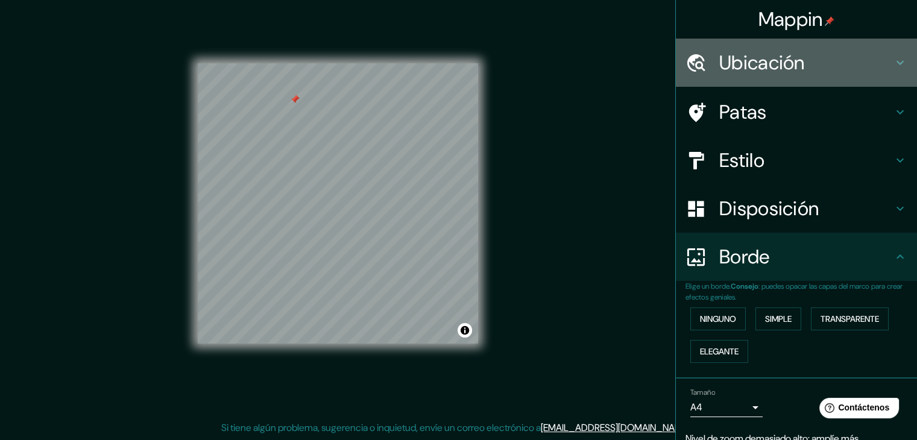
click at [849, 42] on div "Ubicación" at bounding box center [796, 63] width 241 height 48
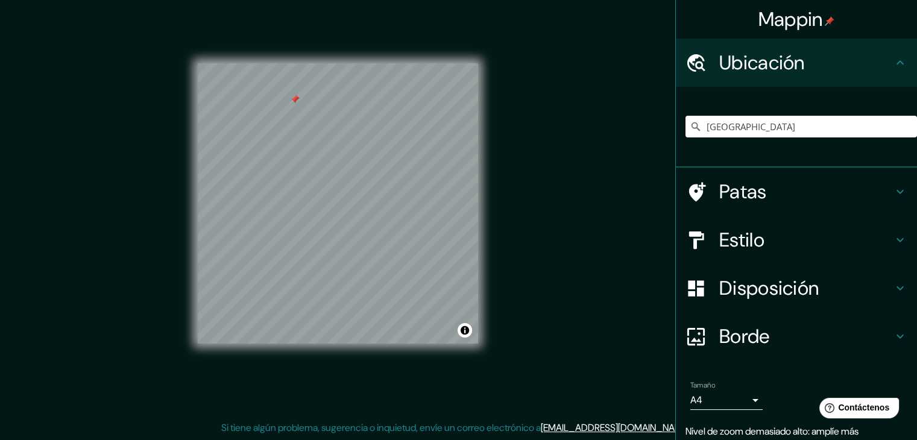
click at [853, 36] on div "Mappin" at bounding box center [796, 19] width 241 height 39
click at [837, 19] on div "Mappin" at bounding box center [796, 19] width 241 height 39
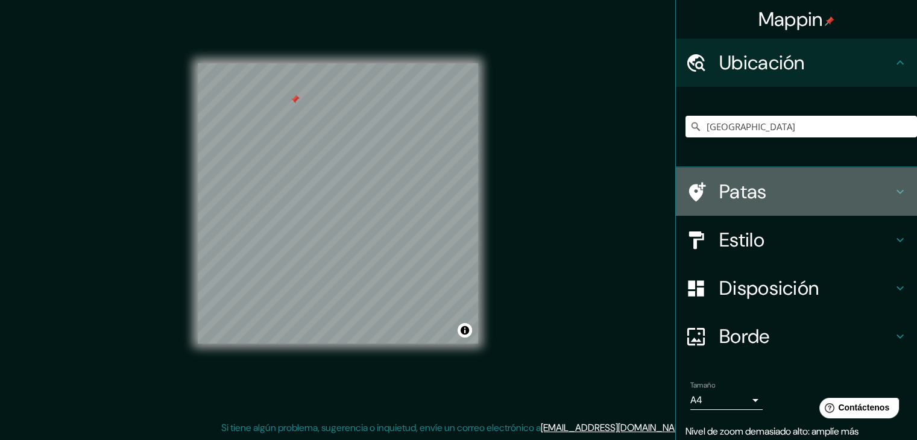
click at [803, 171] on div "Patas" at bounding box center [796, 192] width 241 height 48
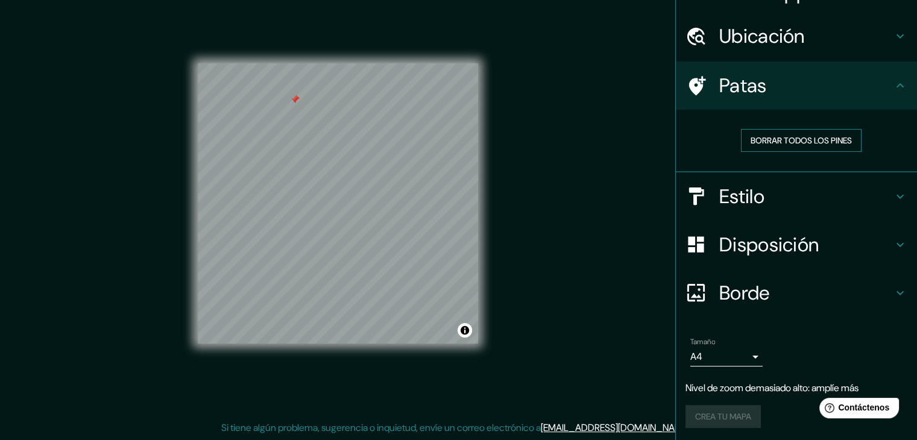
scroll to position [27, 0]
click at [524, 399] on div "Mappin Ubicación [GEOGRAPHIC_DATA] [GEOGRAPHIC_DATA] [GEOGRAPHIC_DATA] [GEOGRAP…" at bounding box center [458, 213] width 917 height 454
drag, startPoint x: 718, startPoint y: 420, endPoint x: 730, endPoint y: 413, distance: 13.9
click at [718, 421] on div "Crea tu mapa" at bounding box center [797, 416] width 222 height 23
drag, startPoint x: 730, startPoint y: 413, endPoint x: 860, endPoint y: 391, distance: 131.4
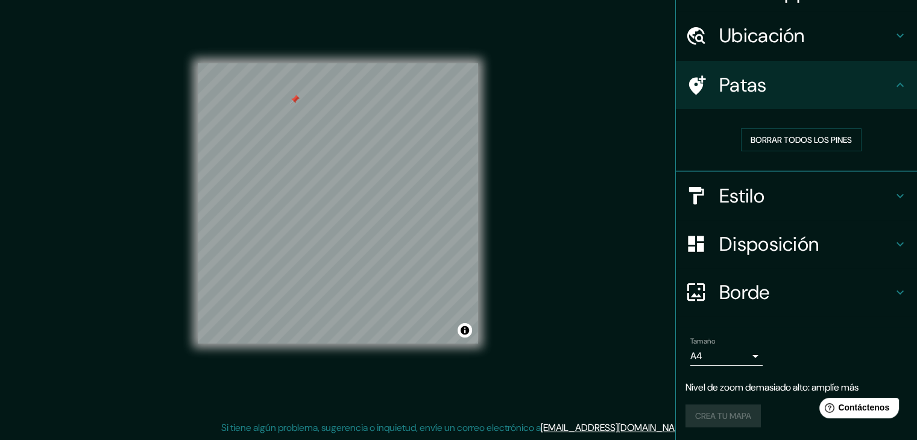
click at [743, 411] on div "Crea tu mapa" at bounding box center [797, 416] width 222 height 23
drag, startPoint x: 782, startPoint y: 397, endPoint x: 778, endPoint y: 389, distance: 8.9
click at [780, 391] on div "Tamaño A4 single Nivel de zoom demasiado alto: amplíe más Crea tu mapa" at bounding box center [797, 384] width 222 height 105
click at [776, 387] on font "Nivel de zoom demasiado alto: amplíe más" at bounding box center [772, 387] width 173 height 13
click at [725, 369] on div "Tamaño A4 single" at bounding box center [797, 351] width 222 height 39
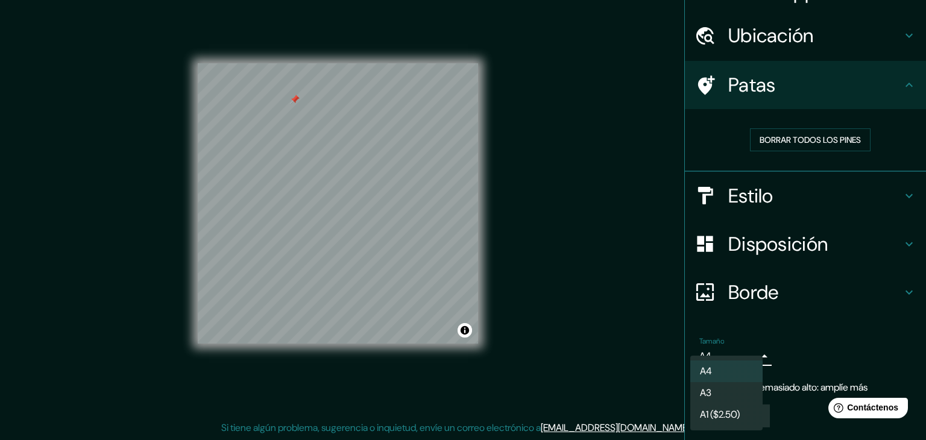
click at [729, 358] on body "Mappin Ubicación [GEOGRAPHIC_DATA] [GEOGRAPHIC_DATA] [GEOGRAPHIC_DATA] [GEOGRAP…" at bounding box center [463, 206] width 926 height 440
click at [725, 388] on li "A3" at bounding box center [727, 394] width 72 height 22
type input "a4"
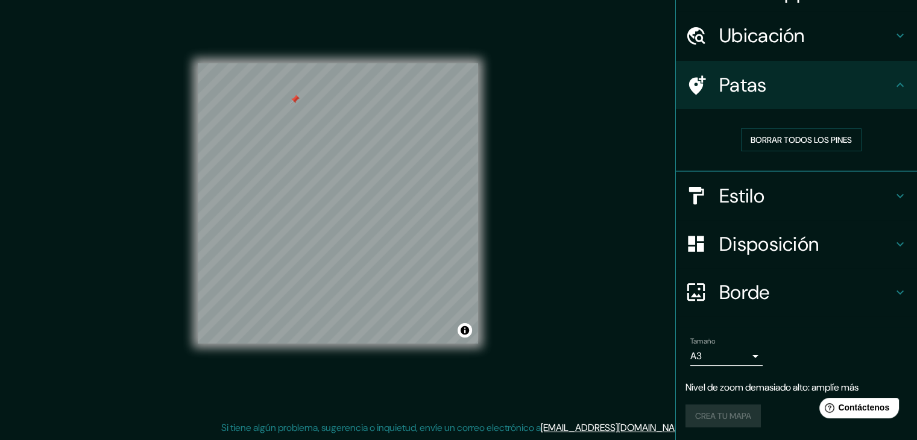
click at [701, 422] on div "Crea tu mapa" at bounding box center [797, 416] width 222 height 23
drag, startPoint x: 701, startPoint y: 422, endPoint x: 701, endPoint y: 394, distance: 27.1
click at [701, 406] on div "Crea tu mapa" at bounding box center [797, 416] width 222 height 23
click at [701, 394] on div "Tamaño A3 a4 Nivel de zoom demasiado alto: amplíe más Crea tu mapa" at bounding box center [797, 384] width 222 height 105
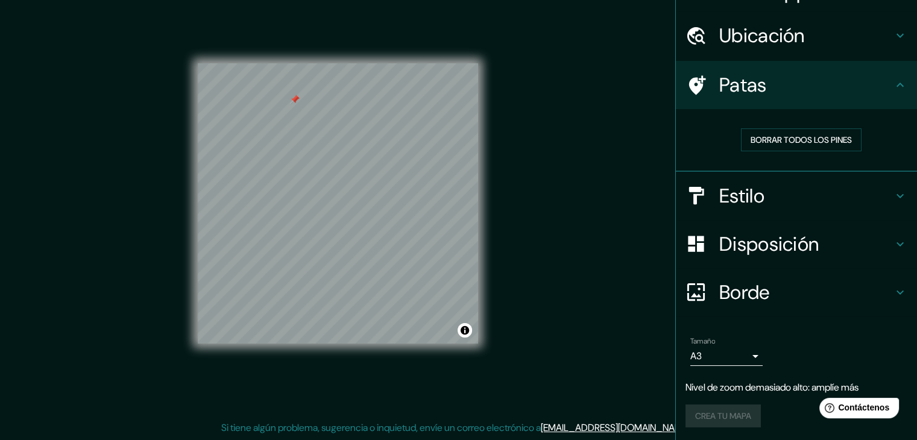
drag, startPoint x: 705, startPoint y: 409, endPoint x: 702, endPoint y: 416, distance: 7.8
click at [702, 416] on div "Crea tu mapa" at bounding box center [797, 416] width 222 height 23
click at [700, 413] on div "Crea tu mapa" at bounding box center [797, 416] width 222 height 23
drag, startPoint x: 699, startPoint y: 413, endPoint x: 746, endPoint y: 365, distance: 67.0
click at [704, 407] on div "Crea tu mapa" at bounding box center [797, 416] width 222 height 23
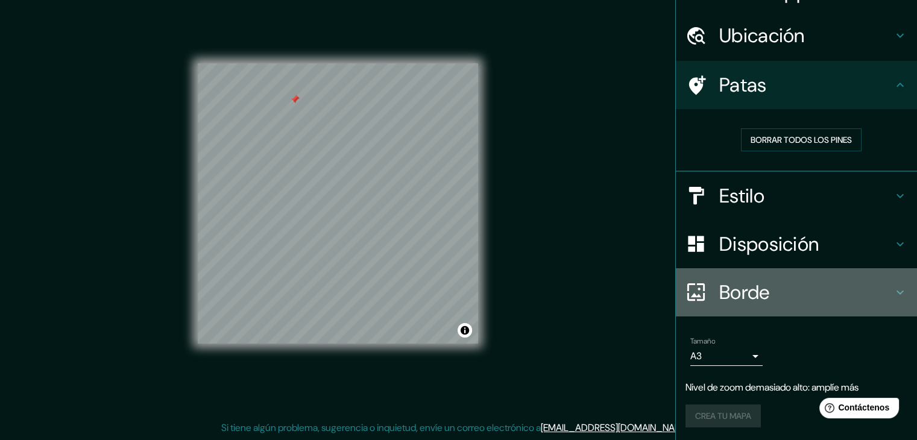
click at [741, 280] on font "Borde" at bounding box center [745, 292] width 51 height 25
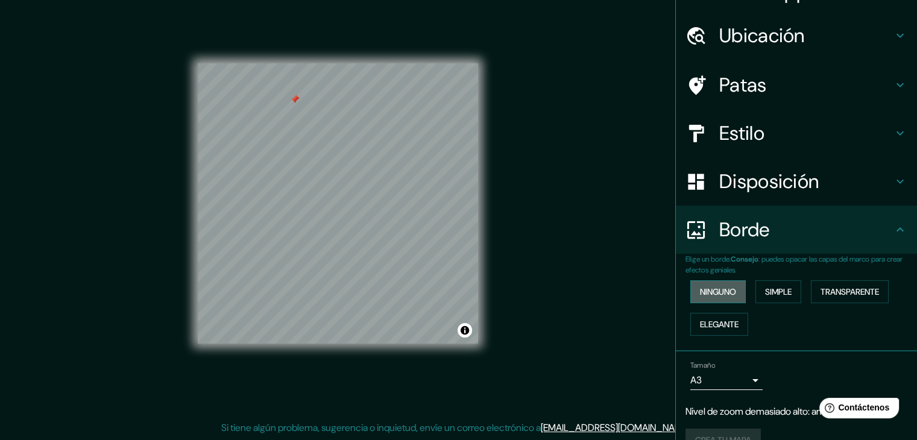
click at [736, 280] on button "Ninguno" at bounding box center [718, 291] width 55 height 23
click at [739, 318] on button "Elegante" at bounding box center [720, 324] width 58 height 23
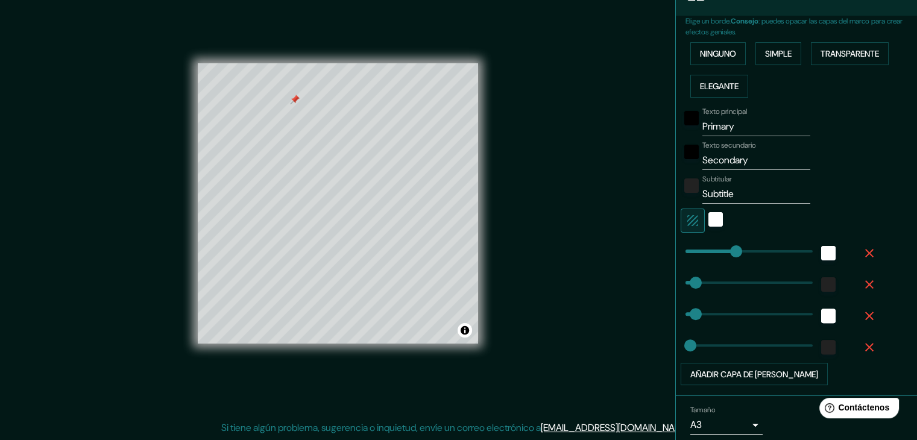
scroll to position [268, 0]
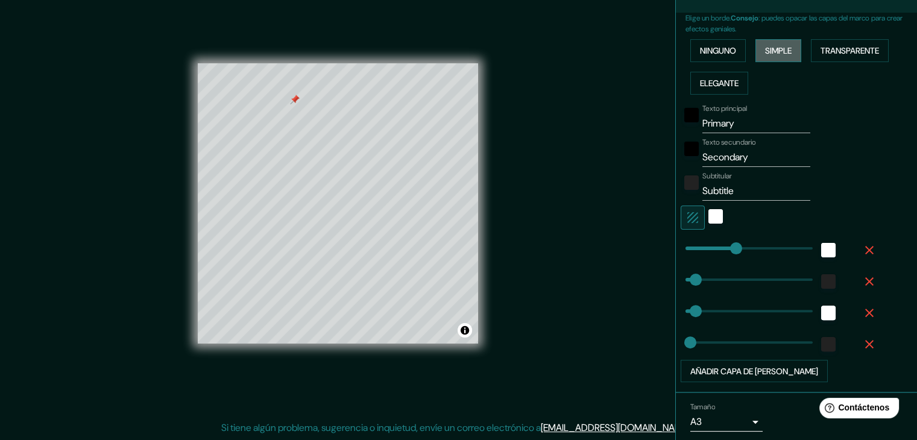
click at [768, 50] on font "Simple" at bounding box center [778, 50] width 27 height 11
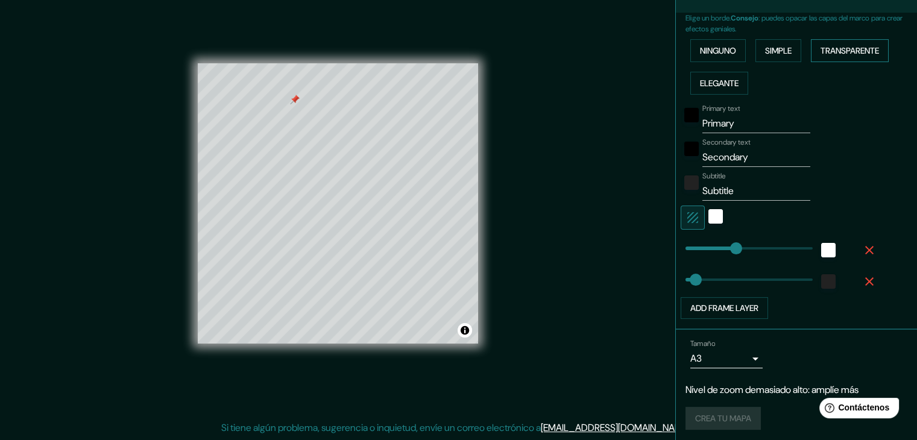
click at [826, 48] on font "Transparente" at bounding box center [850, 50] width 59 height 11
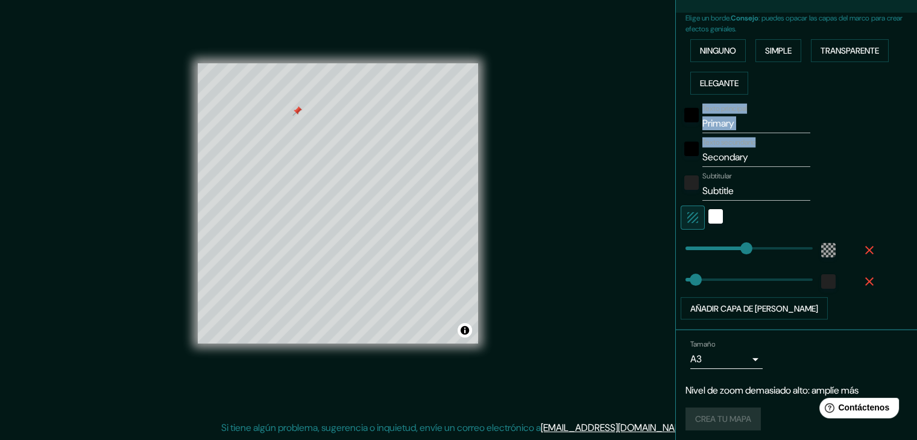
drag, startPoint x: 806, startPoint y: 133, endPoint x: 804, endPoint y: 66, distance: 67.6
click at [804, 66] on div "Elige un borde. Consejo : puedes opacar las capas del marco para crear efectos …" at bounding box center [802, 166] width 232 height 307
click at [760, 78] on div "Ninguno Simple Transparente Elegante" at bounding box center [802, 66] width 232 height 65
click at [692, 91] on button "Elegante" at bounding box center [720, 83] width 58 height 23
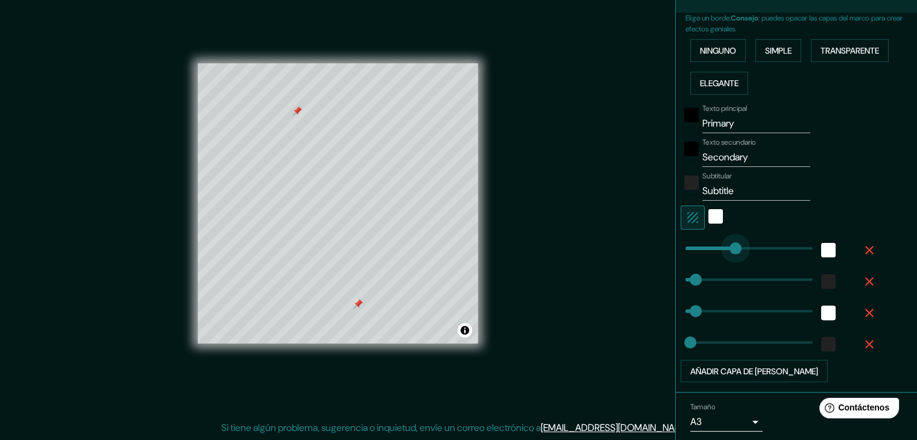
type input "0"
drag, startPoint x: 727, startPoint y: 239, endPoint x: 616, endPoint y: 256, distance: 111.6
type input "37"
type input "19"
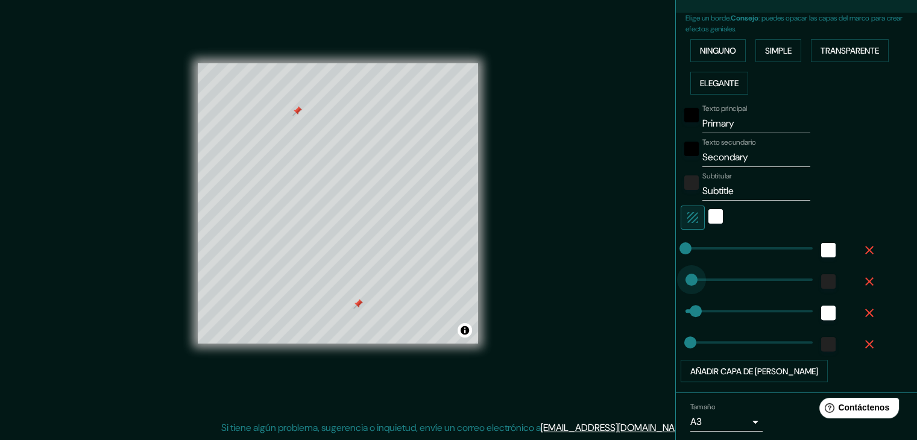
type input "0"
drag, startPoint x: 682, startPoint y: 279, endPoint x: 635, endPoint y: 277, distance: 47.1
type input "37"
click at [703, 121] on input "Primary" at bounding box center [757, 123] width 108 height 19
click at [685, 119] on div "negro" at bounding box center [692, 115] width 14 height 14
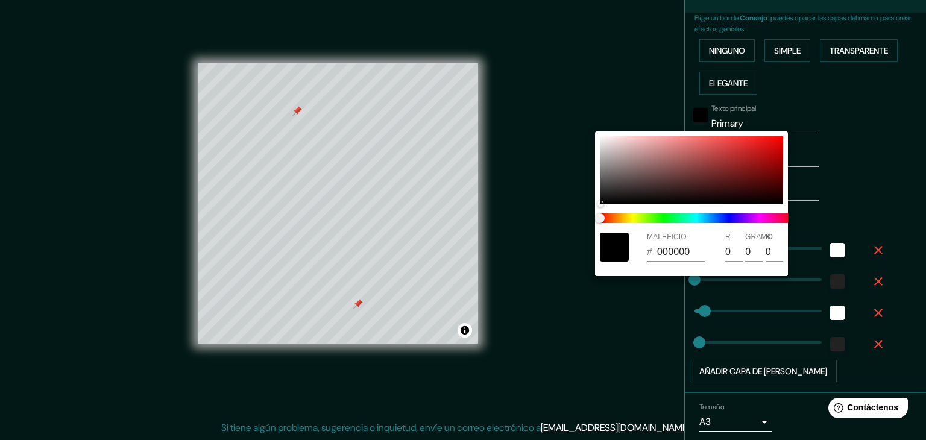
click at [840, 126] on div at bounding box center [463, 220] width 926 height 440
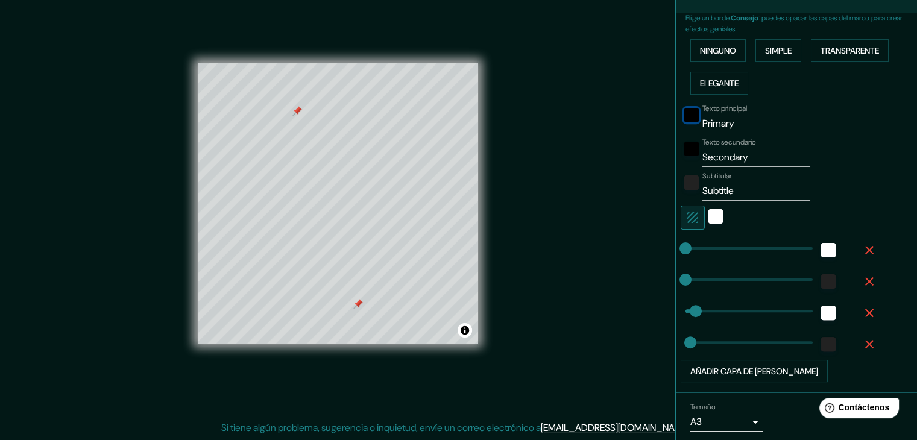
type input "19"
type input "0"
drag, startPoint x: 692, startPoint y: 319, endPoint x: 653, endPoint y: 325, distance: 39.0
type input "19"
type input "202"
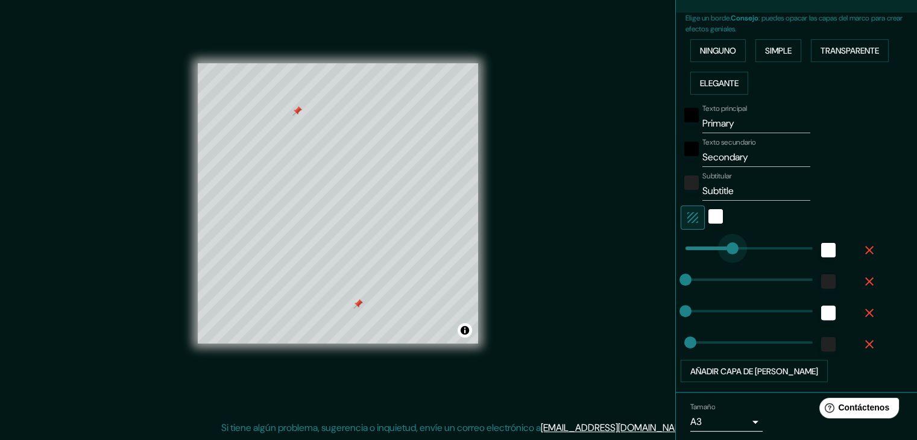
drag, startPoint x: 683, startPoint y: 248, endPoint x: 732, endPoint y: 242, distance: 49.2
click at [709, 209] on div "blanco" at bounding box center [716, 216] width 14 height 14
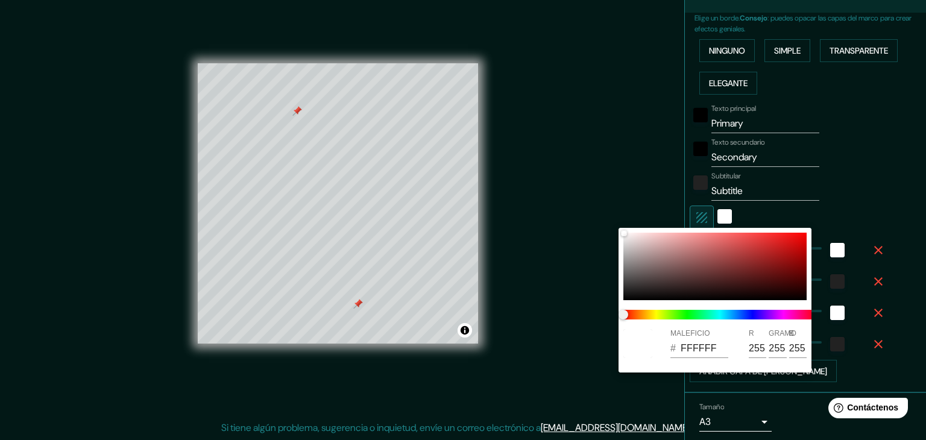
click at [870, 161] on div at bounding box center [463, 220] width 926 height 440
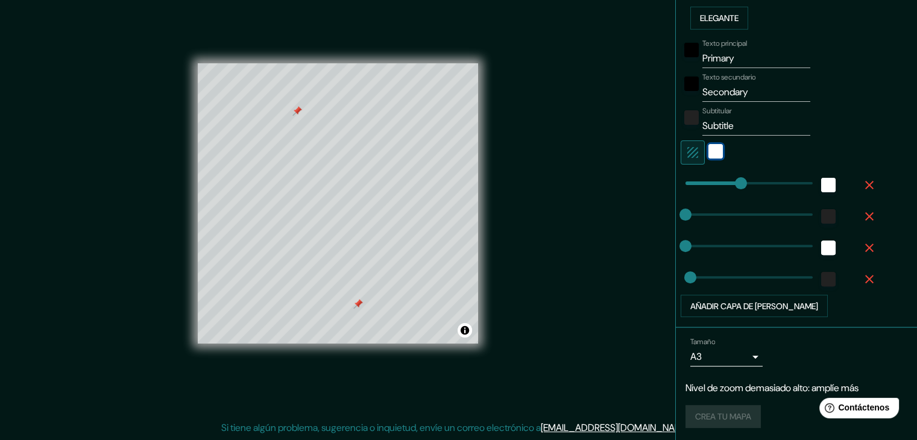
scroll to position [334, 0]
click at [734, 298] on font "Añadir capa de [PERSON_NAME]" at bounding box center [755, 306] width 128 height 16
type input "19"
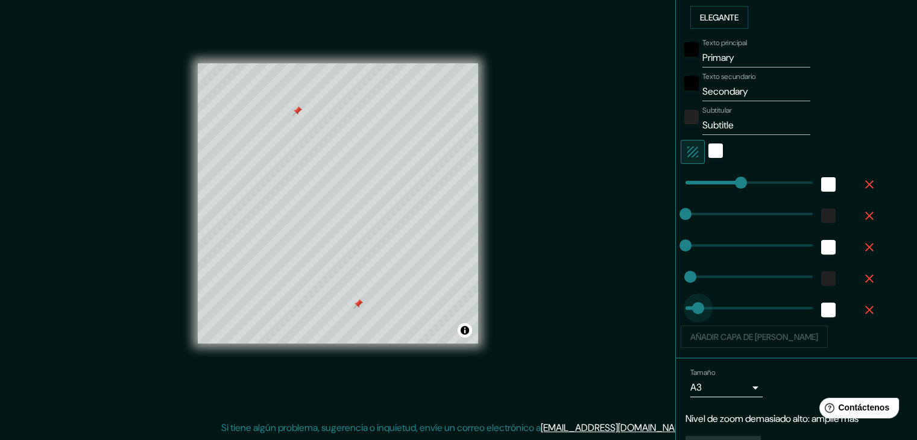
type input "45"
drag, startPoint x: 730, startPoint y: 299, endPoint x: 688, endPoint y: 314, distance: 44.6
type input "19"
type input "52"
type input "19"
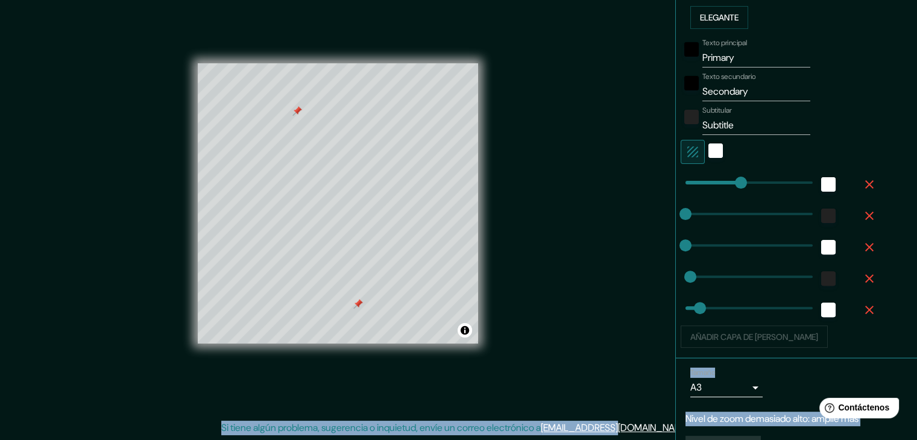
click at [676, 304] on div "Elige un borde. Consejo : puedes opacar las capas del marco para crear efectos …" at bounding box center [796, 153] width 241 height 412
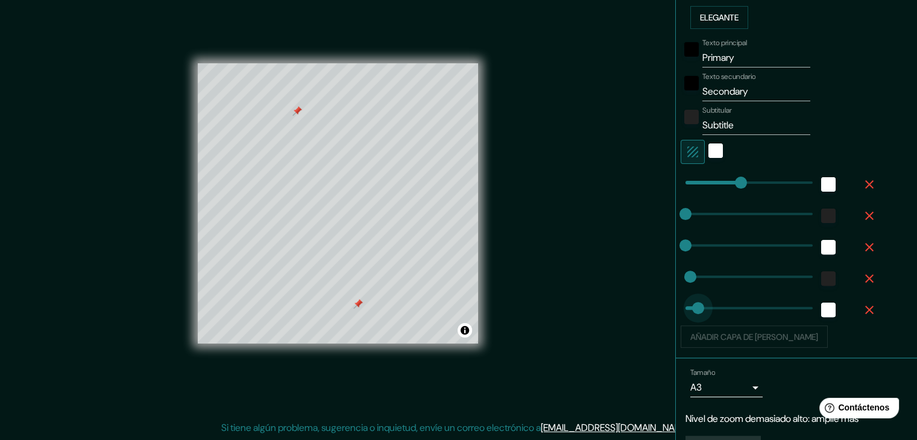
type input "0"
drag, startPoint x: 688, startPoint y: 305, endPoint x: 646, endPoint y: 313, distance: 42.4
type input "19"
type input "34"
drag, startPoint x: 721, startPoint y: 185, endPoint x: 686, endPoint y: 191, distance: 36.1
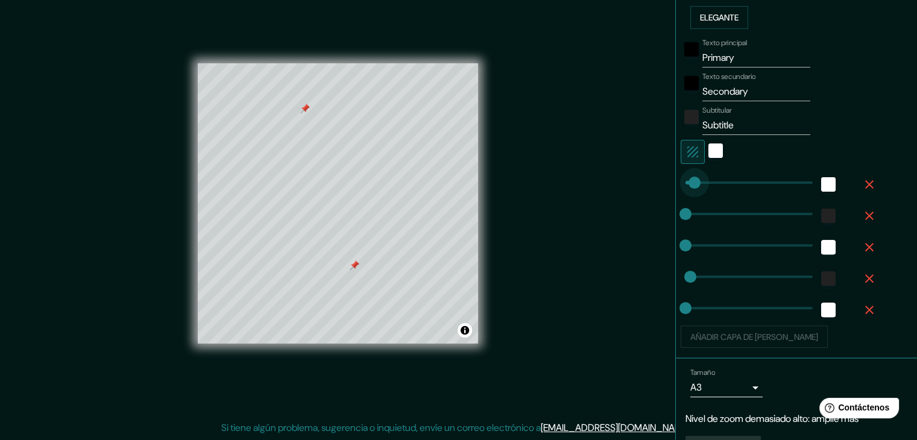
type input "19"
type input "49"
type input "19"
type input "107"
drag, startPoint x: 694, startPoint y: 187, endPoint x: 704, endPoint y: 186, distance: 10.3
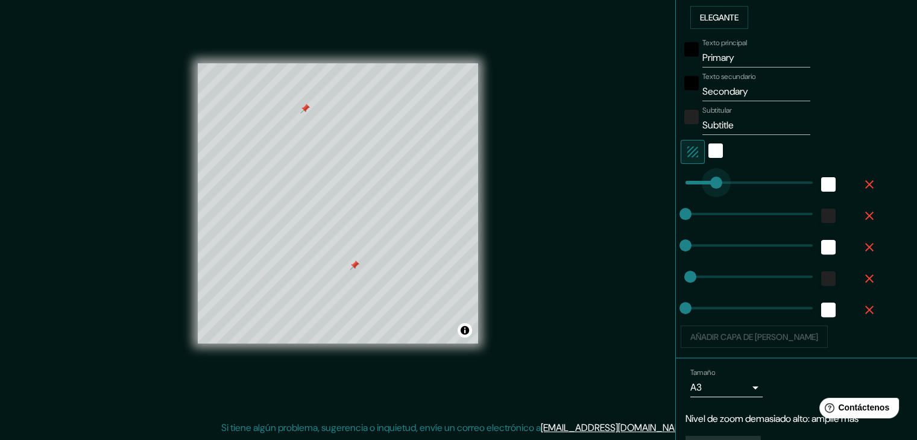
type input "19"
type input "0"
drag, startPoint x: 697, startPoint y: 184, endPoint x: 638, endPoint y: 186, distance: 59.2
type input "0"
drag, startPoint x: 684, startPoint y: 280, endPoint x: 620, endPoint y: 277, distance: 64.0
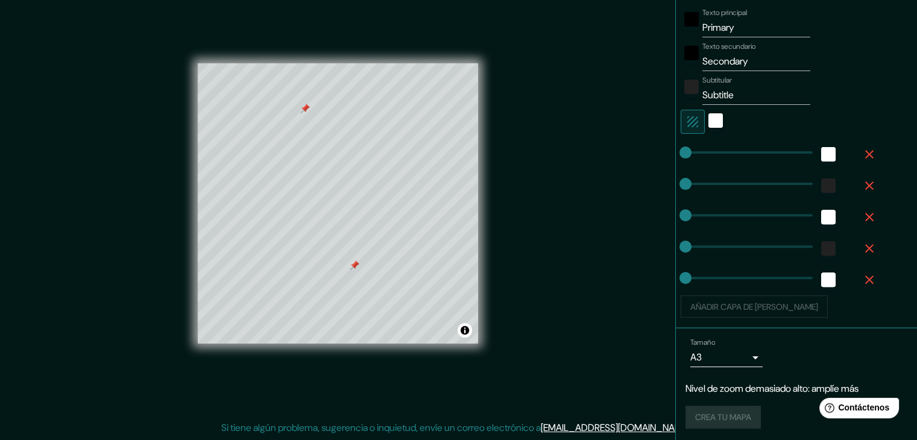
scroll to position [366, 0]
click at [704, 419] on div "Crea tu mapa" at bounding box center [797, 416] width 222 height 23
click at [866, 186] on icon "button" at bounding box center [870, 184] width 14 height 14
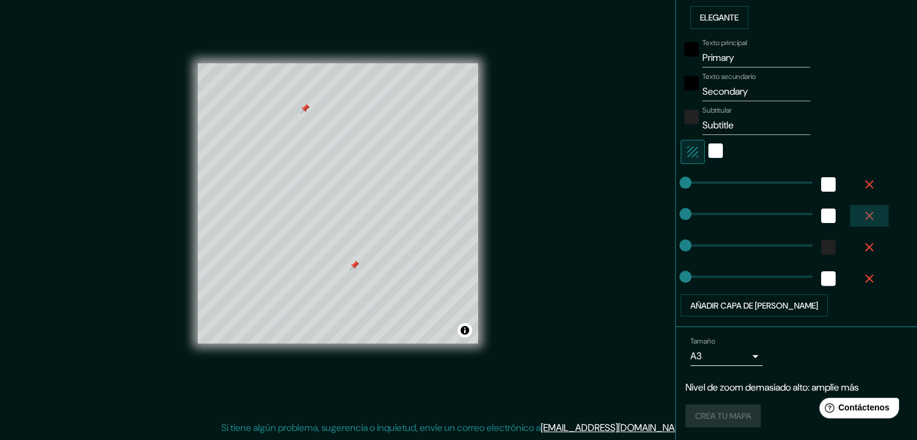
click at [864, 212] on icon "button" at bounding box center [870, 216] width 14 height 14
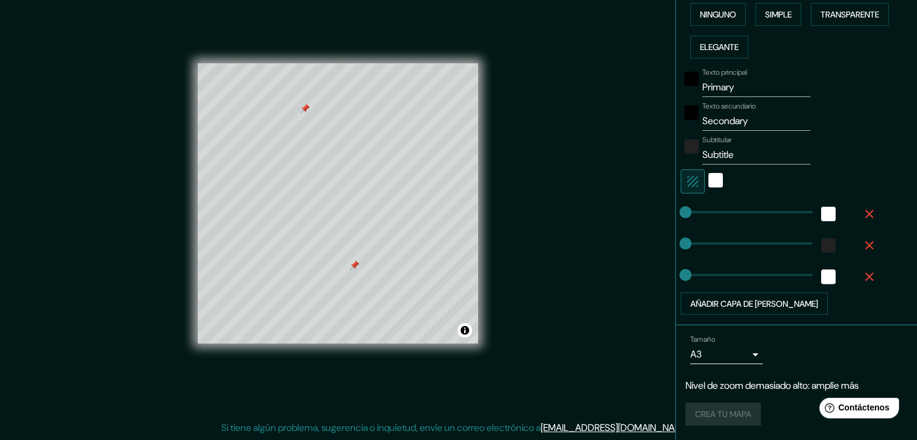
scroll to position [303, 0]
click at [860, 268] on button "button" at bounding box center [869, 279] width 39 height 22
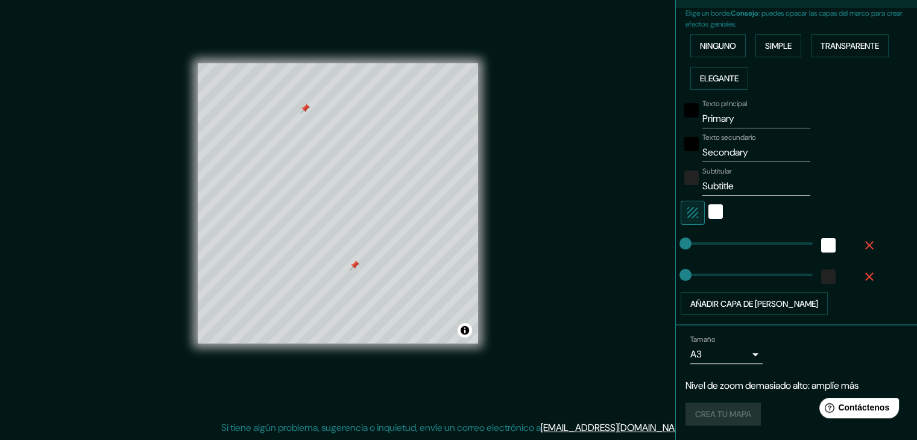
scroll to position [271, 0]
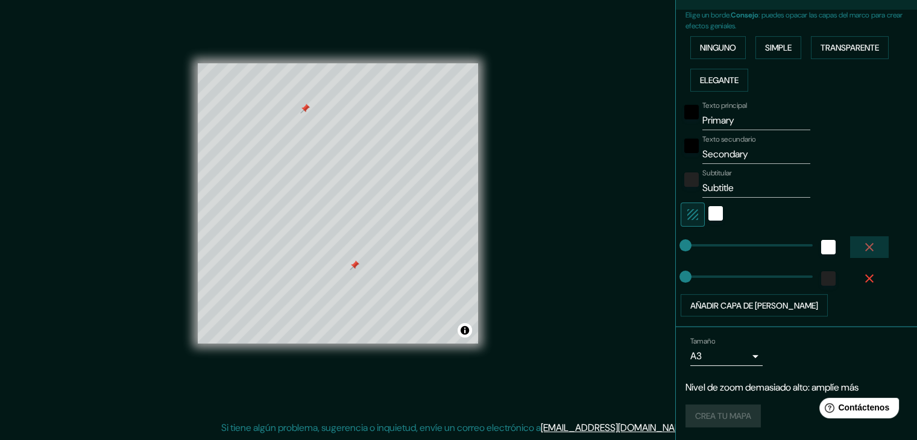
drag, startPoint x: 864, startPoint y: 250, endPoint x: 864, endPoint y: 264, distance: 13.9
click at [866, 254] on button "button" at bounding box center [869, 247] width 39 height 22
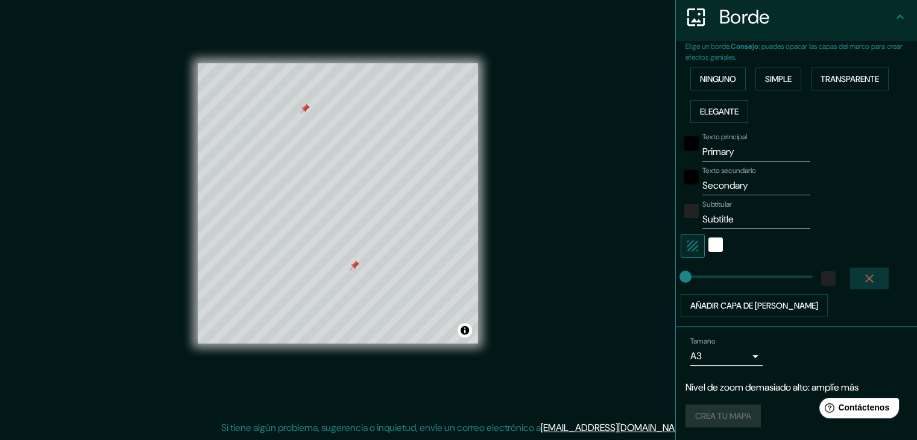
click at [862, 268] on button "button" at bounding box center [869, 279] width 39 height 22
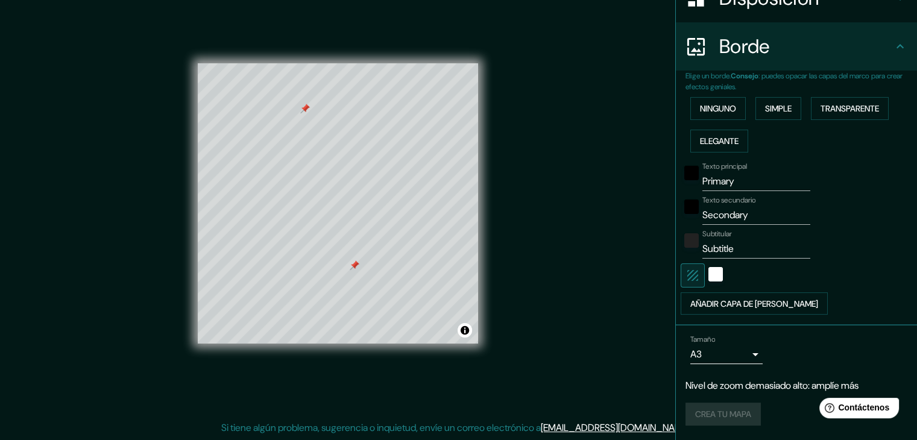
scroll to position [209, 0]
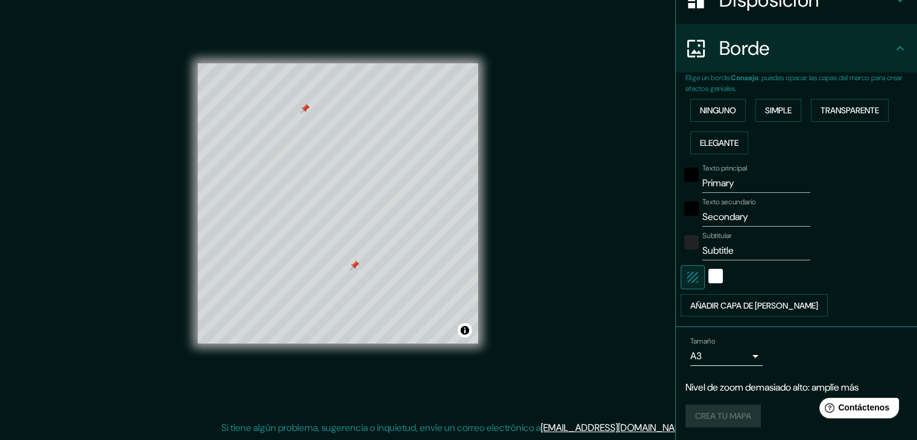
click at [654, 285] on div "Mappin Ubicación [GEOGRAPHIC_DATA] [GEOGRAPHIC_DATA] [GEOGRAPHIC_DATA] [GEOGRAP…" at bounding box center [458, 213] width 917 height 454
click at [681, 283] on button "button" at bounding box center [693, 277] width 24 height 24
click at [690, 271] on icon "button" at bounding box center [693, 277] width 14 height 14
click at [688, 270] on icon "button" at bounding box center [693, 277] width 14 height 14
click at [853, 151] on div "Ninguno Simple Transparente Elegante" at bounding box center [802, 126] width 232 height 65
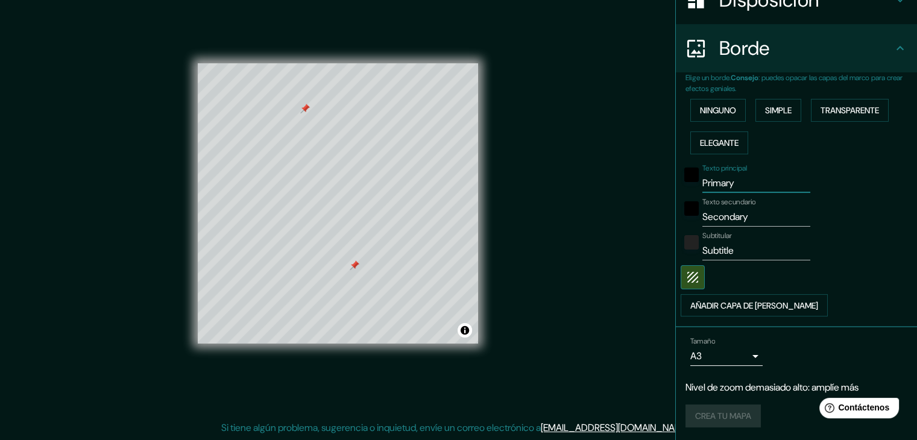
drag, startPoint x: 748, startPoint y: 185, endPoint x: 673, endPoint y: 195, distance: 75.4
click at [676, 194] on div "Elige un borde. Consejo : puedes opacar las capas del marco para crear efectos …" at bounding box center [796, 199] width 241 height 255
drag, startPoint x: 767, startPoint y: 209, endPoint x: 692, endPoint y: 202, distance: 75.7
click at [692, 201] on div "Texto secundario Secondary" at bounding box center [780, 212] width 198 height 29
drag, startPoint x: 758, startPoint y: 252, endPoint x: 686, endPoint y: 239, distance: 72.2
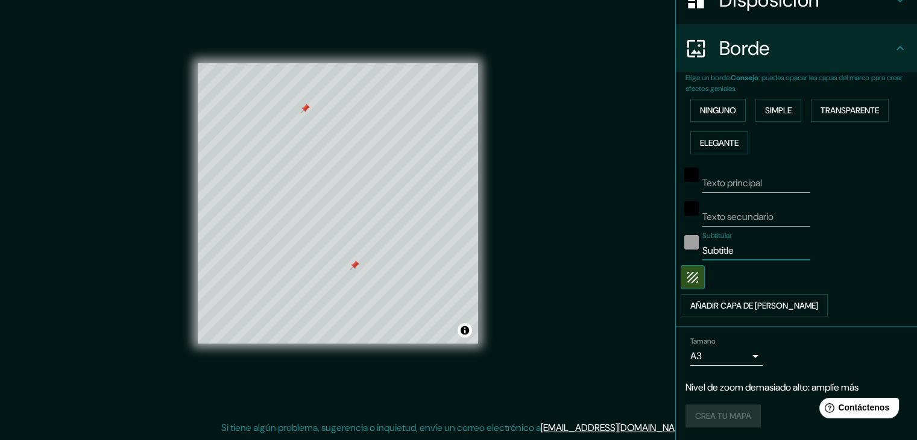
click at [688, 242] on div "Subtitular Subtitle" at bounding box center [780, 246] width 198 height 29
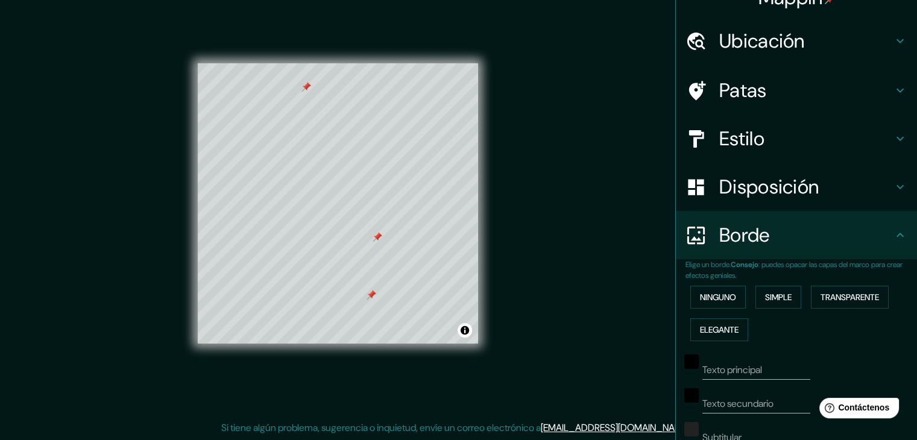
scroll to position [0, 0]
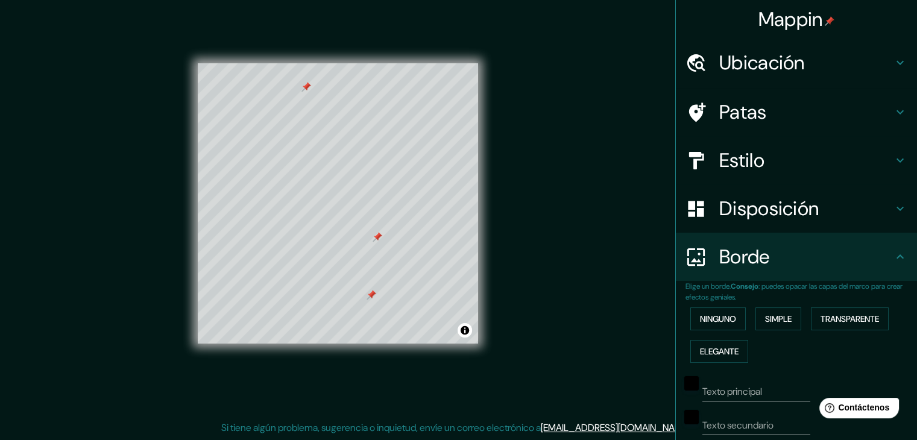
click at [812, 126] on div "Patas" at bounding box center [796, 112] width 241 height 48
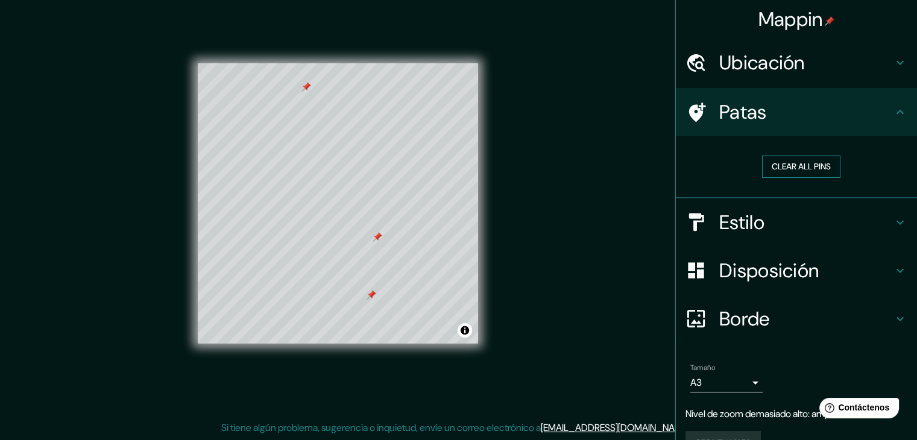
click at [822, 168] on button "Clear all pins" at bounding box center [801, 167] width 78 height 22
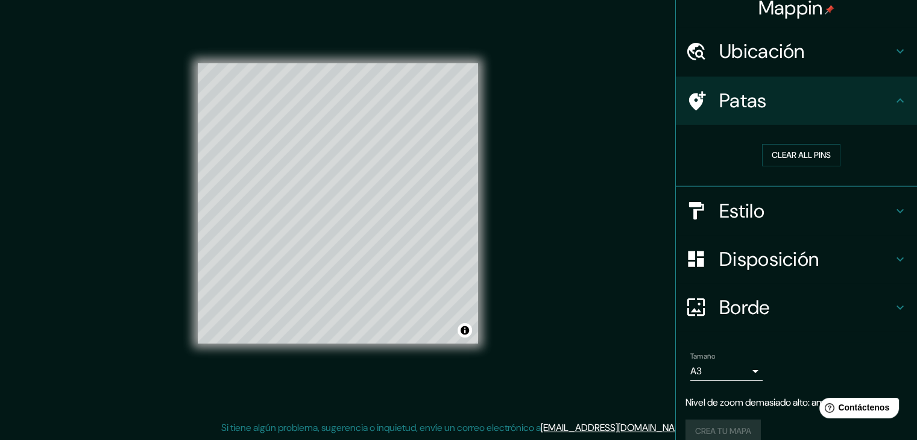
scroll to position [27, 0]
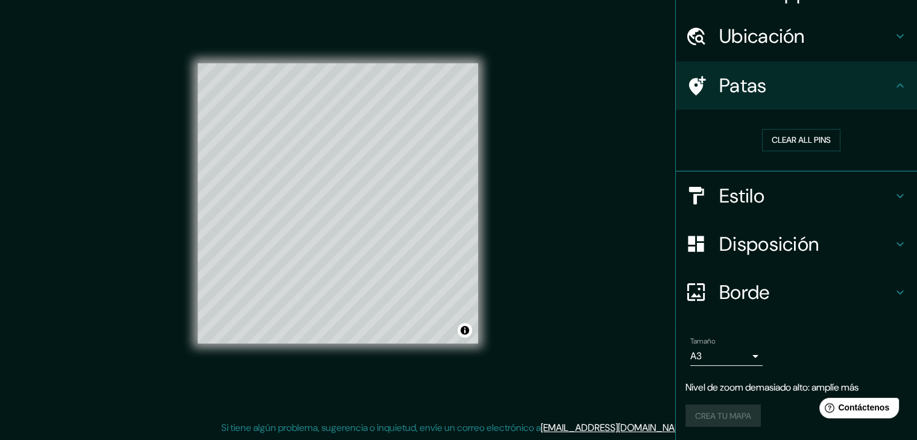
click at [719, 412] on div "Crea tu mapa" at bounding box center [797, 416] width 222 height 23
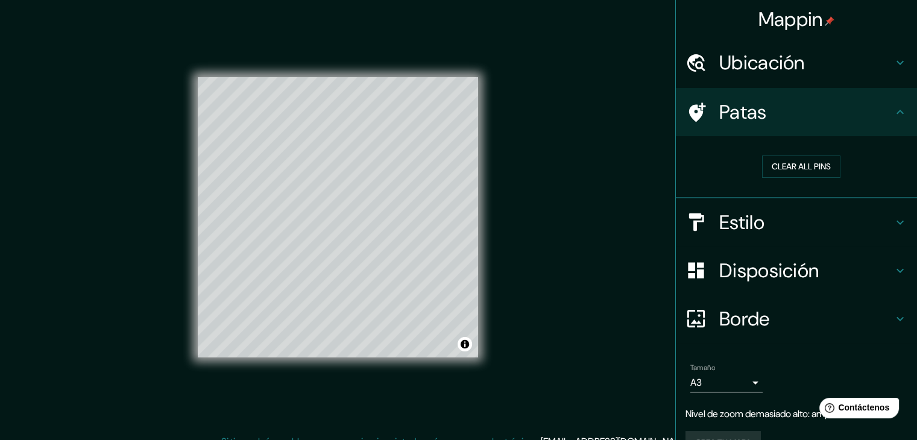
scroll to position [0, 0]
click at [822, 72] on h4 "Ubicación" at bounding box center [807, 63] width 174 height 24
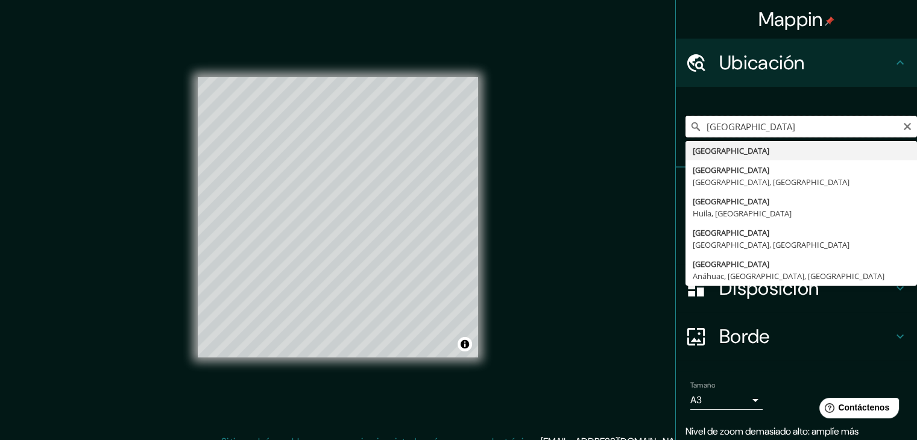
drag, startPoint x: 770, startPoint y: 127, endPoint x: 783, endPoint y: 120, distance: 14.8
click at [772, 127] on input "[GEOGRAPHIC_DATA]" at bounding box center [802, 127] width 232 height 22
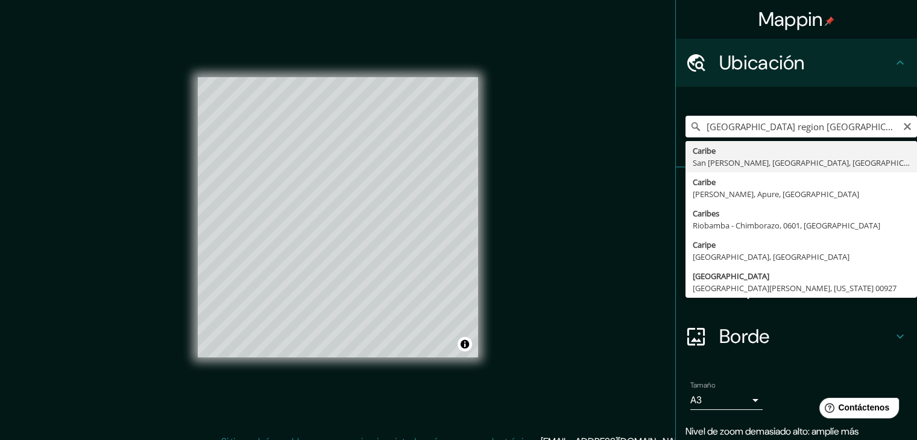
type input "Caribe, [GEOGRAPHIC_DATA][PERSON_NAME], [GEOGRAPHIC_DATA], [GEOGRAPHIC_DATA]"
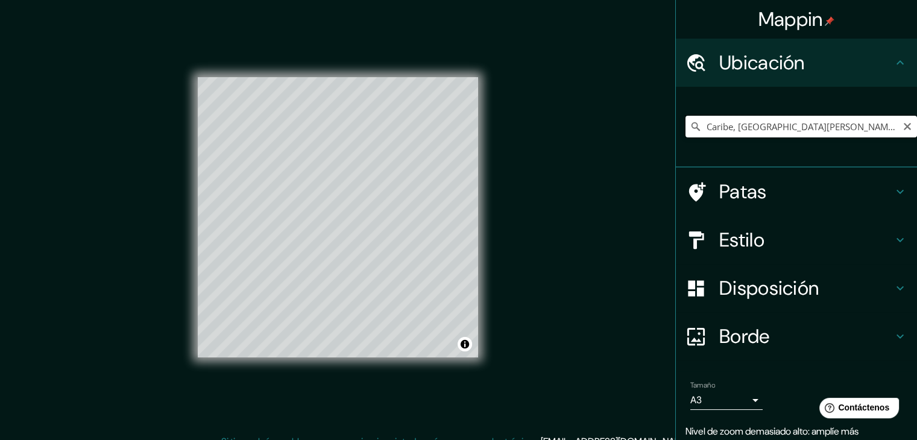
click at [797, 131] on input "Caribe, [GEOGRAPHIC_DATA][PERSON_NAME], [GEOGRAPHIC_DATA], [GEOGRAPHIC_DATA]" at bounding box center [802, 127] width 232 height 22
click at [903, 127] on icon "Claro" at bounding box center [908, 127] width 10 height 10
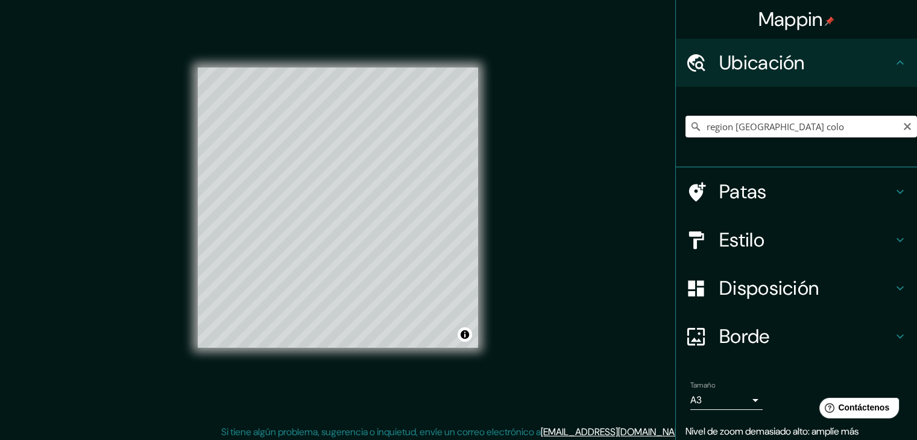
scroll to position [14, 0]
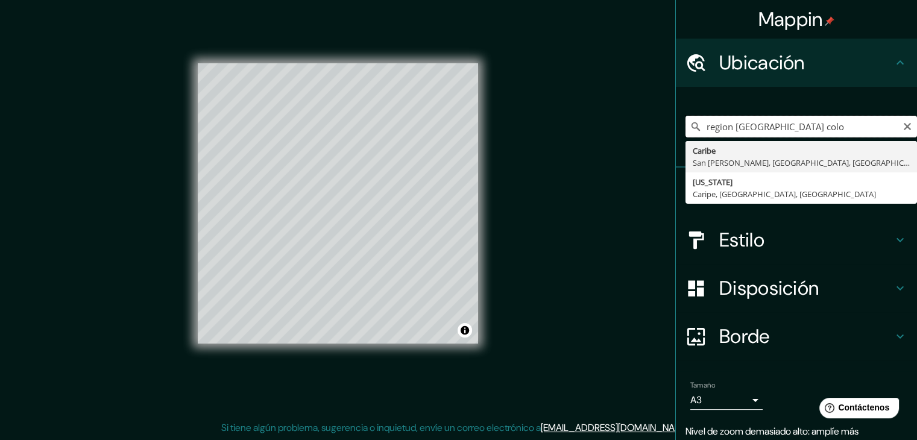
click at [782, 130] on input "region [GEOGRAPHIC_DATA] colo" at bounding box center [802, 127] width 232 height 22
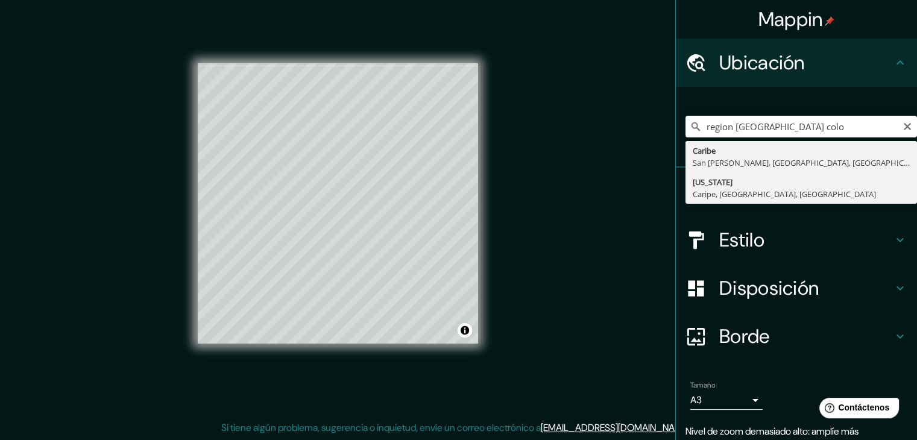
type input "[US_STATE], Caripe, [GEOGRAPHIC_DATA], [GEOGRAPHIC_DATA]"
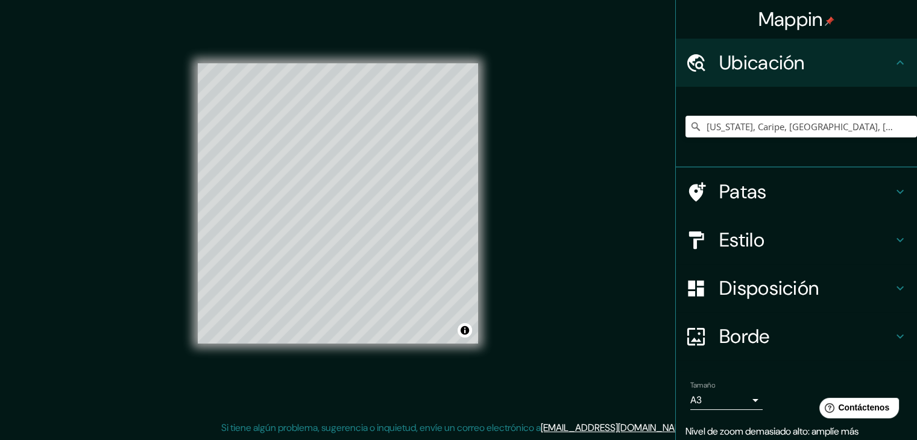
click at [639, 143] on div "Mappin Ubicación [US_STATE], Caripe, [GEOGRAPHIC_DATA], [GEOGRAPHIC_DATA] Patas…" at bounding box center [458, 213] width 917 height 454
drag, startPoint x: 866, startPoint y: 131, endPoint x: 632, endPoint y: 171, distance: 236.9
click at [633, 186] on div "Mappin Ubicación [US_STATE], Caripe, [GEOGRAPHIC_DATA], [GEOGRAPHIC_DATA] Patas…" at bounding box center [458, 213] width 917 height 454
type input "[GEOGRAPHIC_DATA], [GEOGRAPHIC_DATA]"
click at [903, 122] on icon "Claro" at bounding box center [908, 127] width 10 height 10
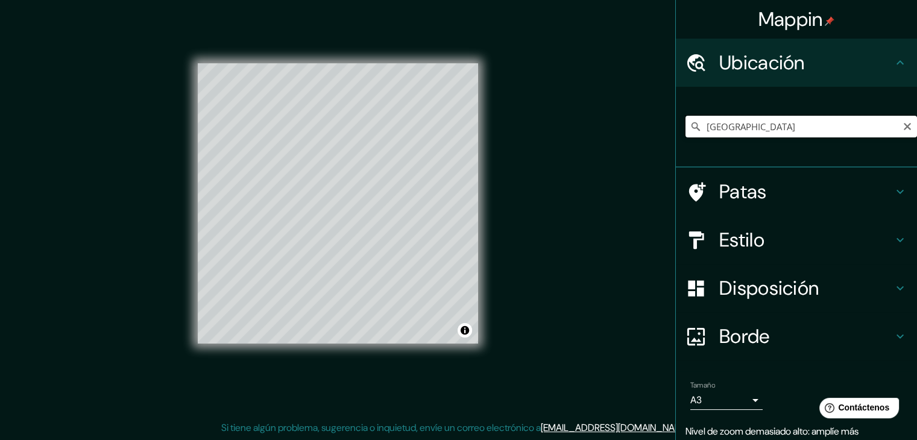
click at [784, 131] on input "[GEOGRAPHIC_DATA]" at bounding box center [802, 127] width 232 height 22
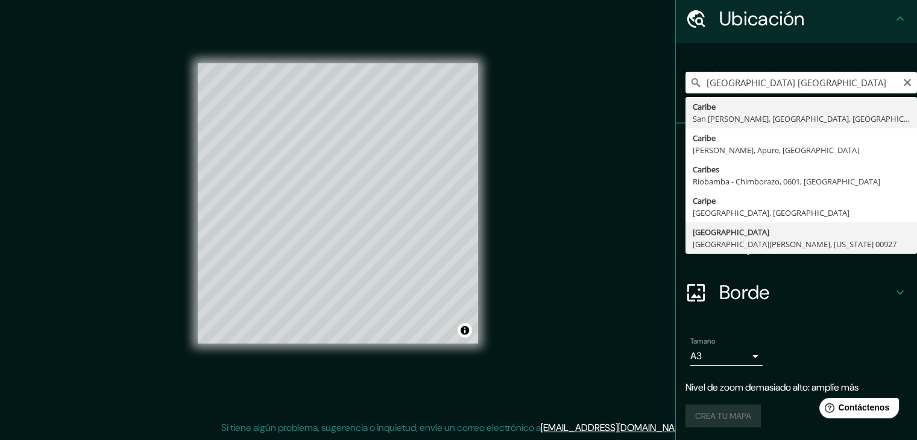
scroll to position [45, 0]
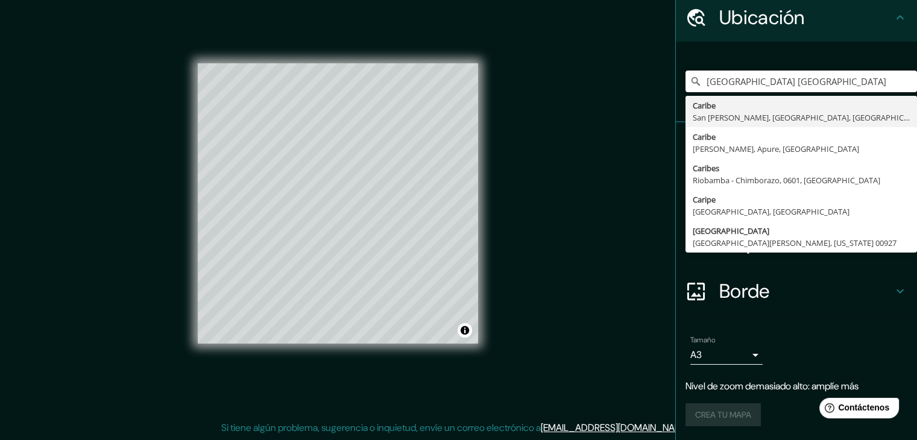
type input "[GEOGRAPHIC_DATA] [GEOGRAPHIC_DATA]"
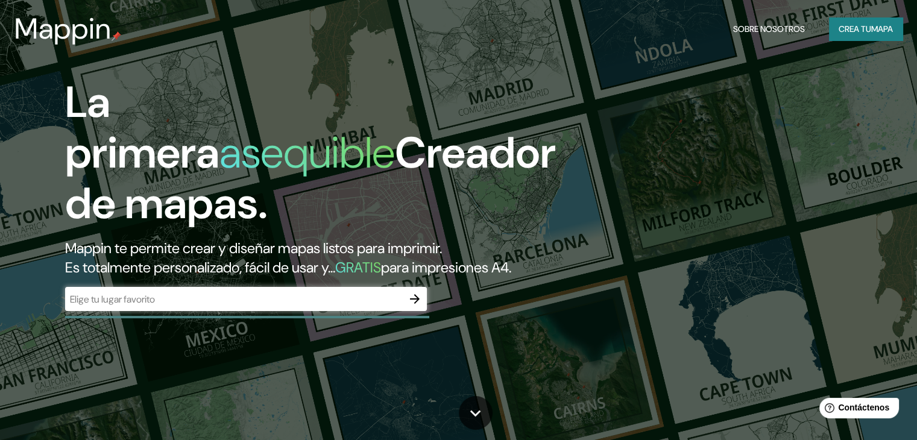
click at [372, 305] on div "La primera asequible Creador de mapas. Mappin te permite crear y diseñar mapas …" at bounding box center [294, 200] width 551 height 246
click at [380, 306] on input "text" at bounding box center [234, 300] width 338 height 14
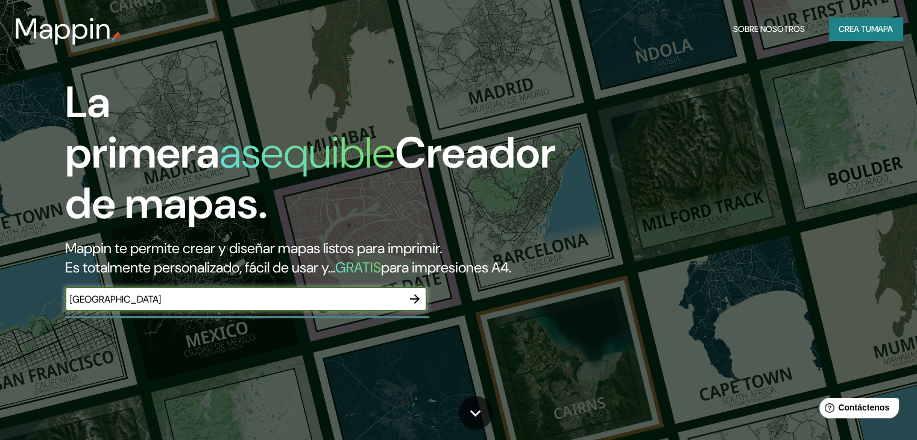
type input "[GEOGRAPHIC_DATA]"
click at [380, 306] on input "[GEOGRAPHIC_DATA]" at bounding box center [234, 300] width 338 height 14
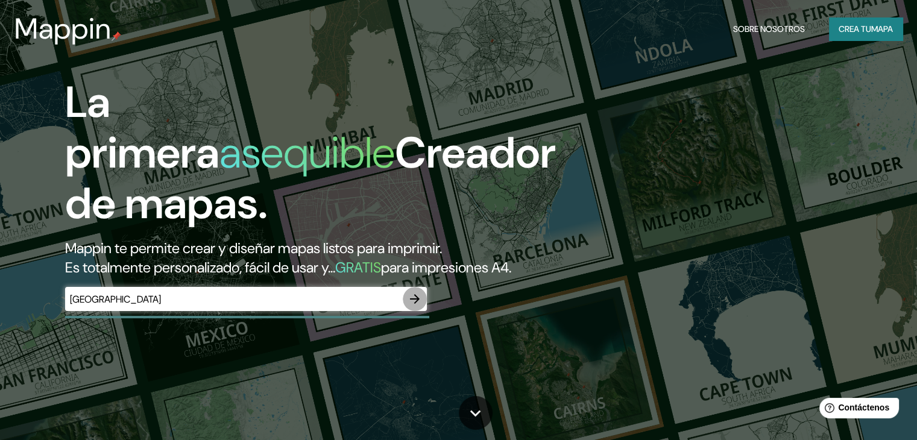
click at [415, 306] on icon "button" at bounding box center [415, 299] width 14 height 14
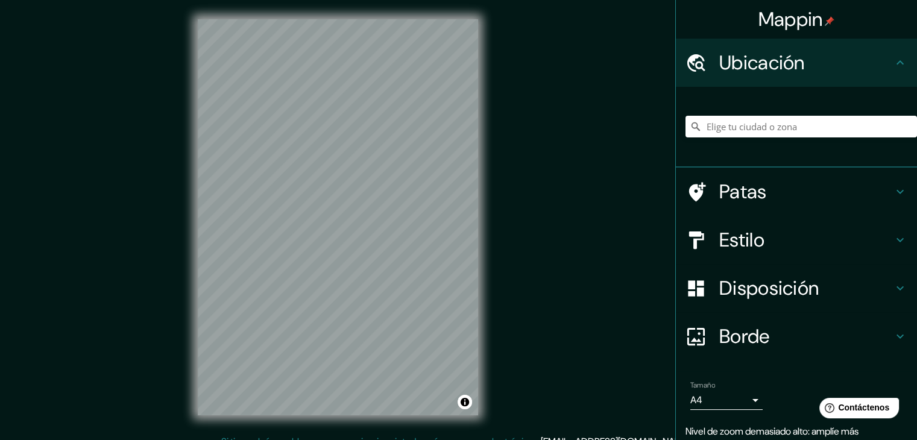
click at [494, 0] on html "Mappin Ubicación Patas Estilo Disposición Borde Elige un borde. Consejo : puede…" at bounding box center [458, 220] width 917 height 440
click at [773, 125] on div "Mappin Ubicación Patas Estilo Disposición Borde Elige un borde. Consejo : puede…" at bounding box center [458, 227] width 917 height 454
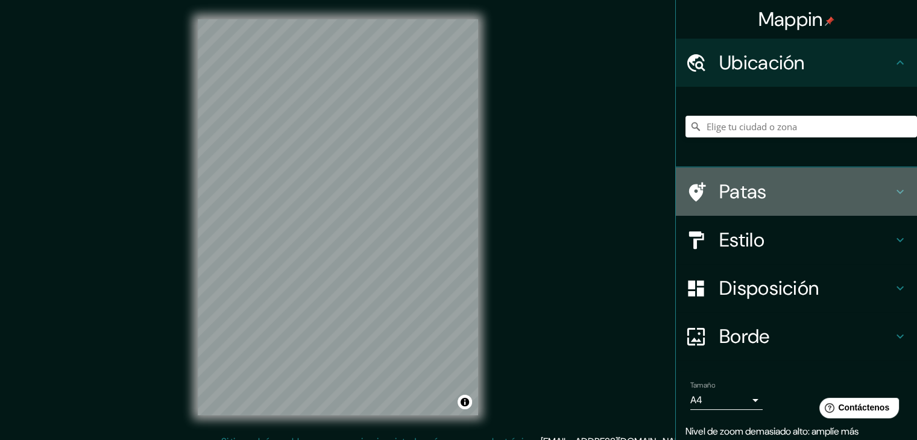
click at [837, 200] on h4 "Patas" at bounding box center [807, 192] width 174 height 24
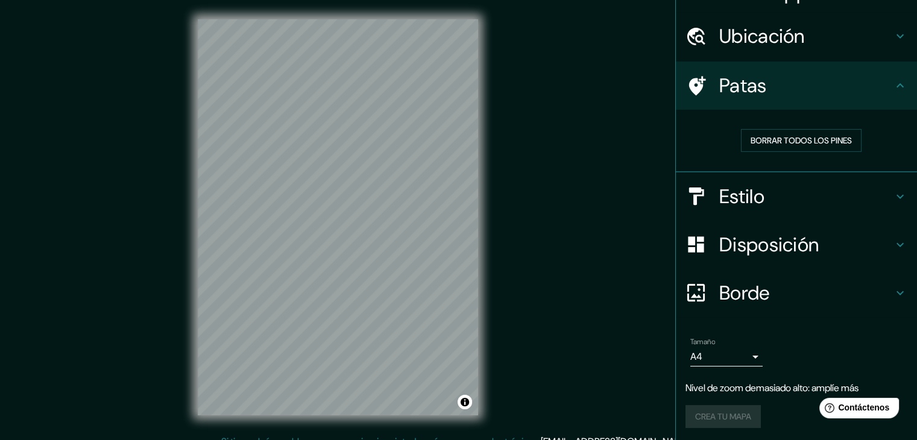
scroll to position [27, 0]
